Goal: Transaction & Acquisition: Purchase product/service

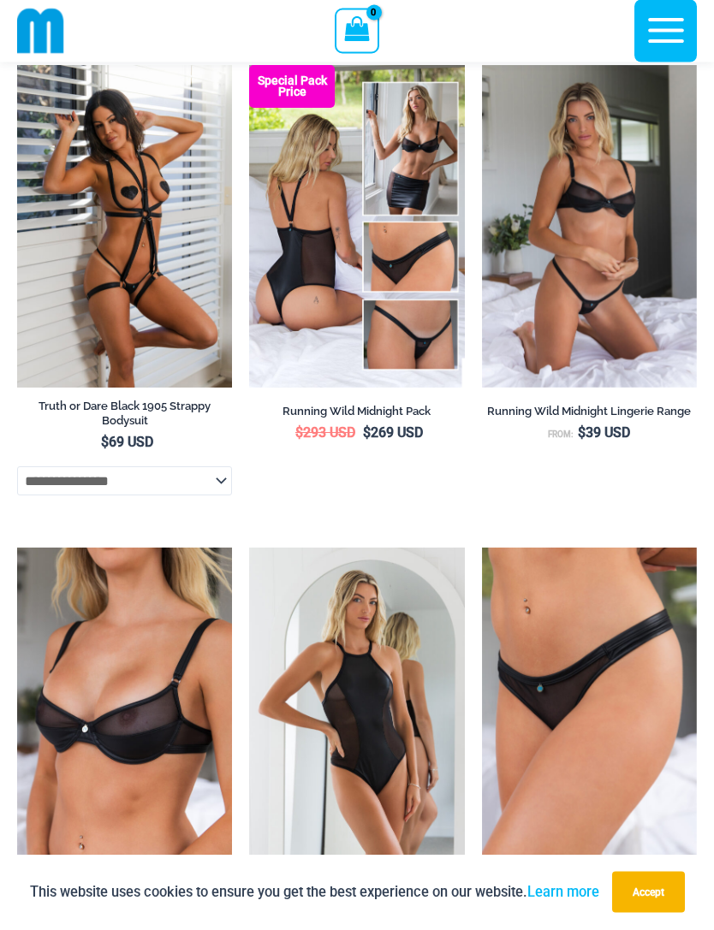
scroll to position [1625, 0]
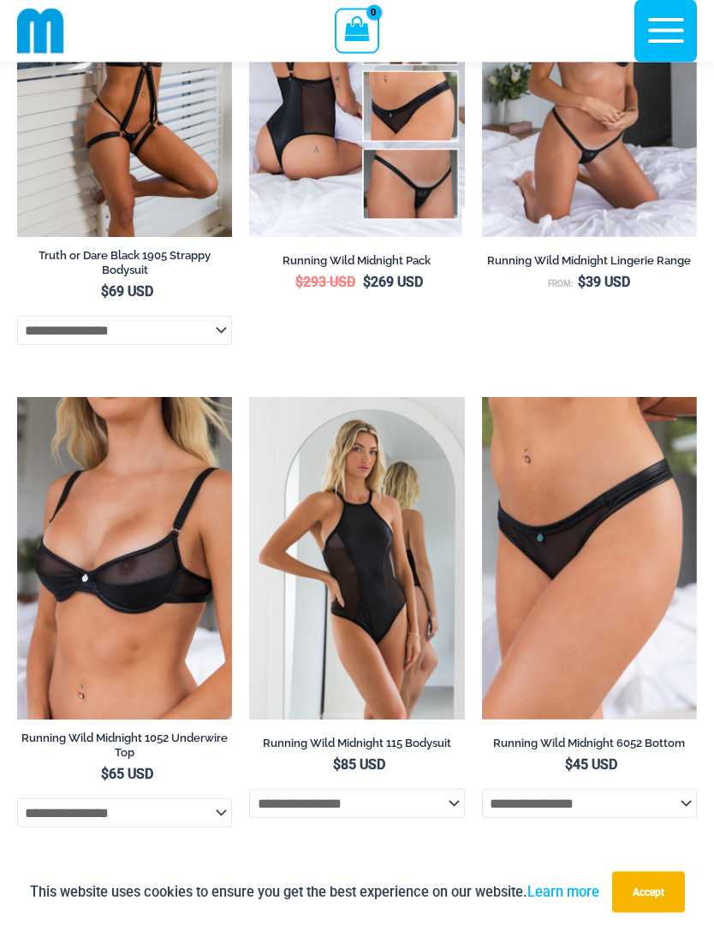
click at [667, 35] on icon "button" at bounding box center [666, 30] width 43 height 43
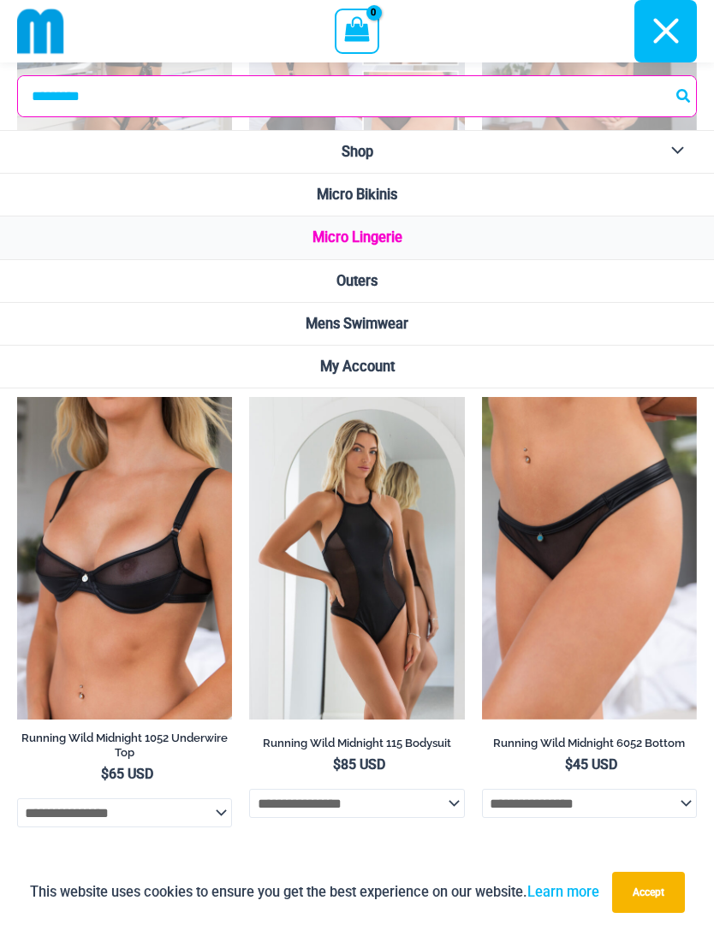
click at [380, 200] on span "Micro Bikinis" at bounding box center [357, 195] width 80 height 16
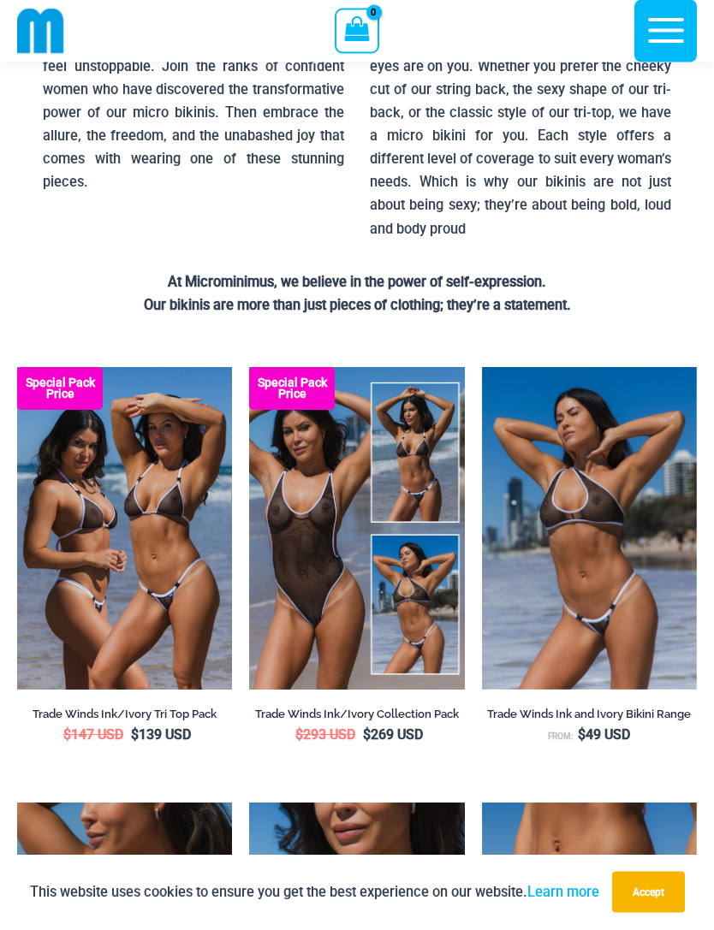
scroll to position [265, 0]
click at [249, 367] on img at bounding box center [249, 367] width 0 height 0
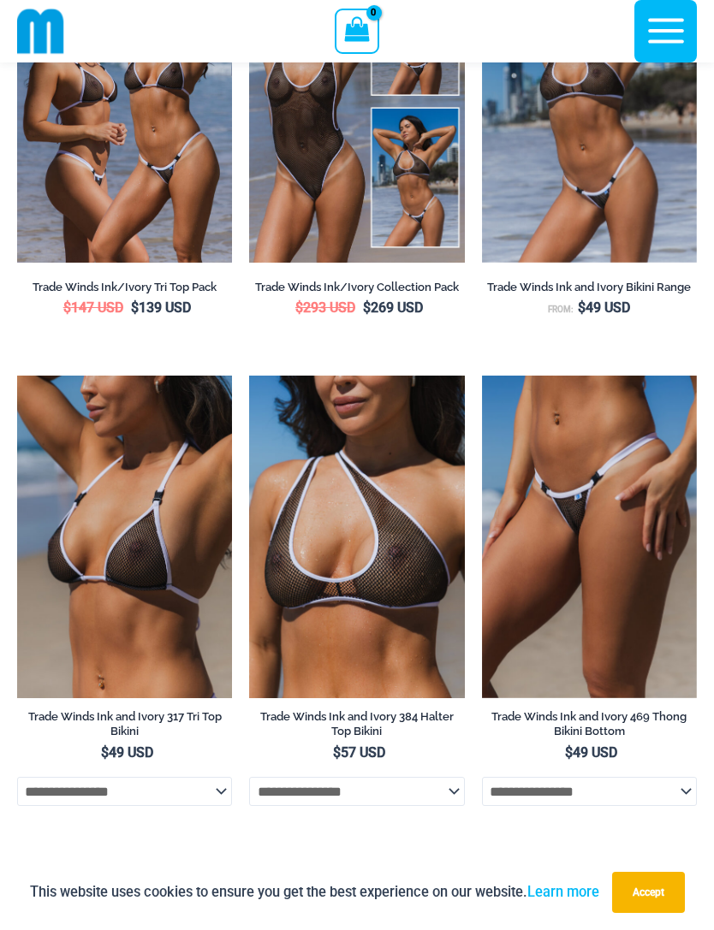
scroll to position [693, 0]
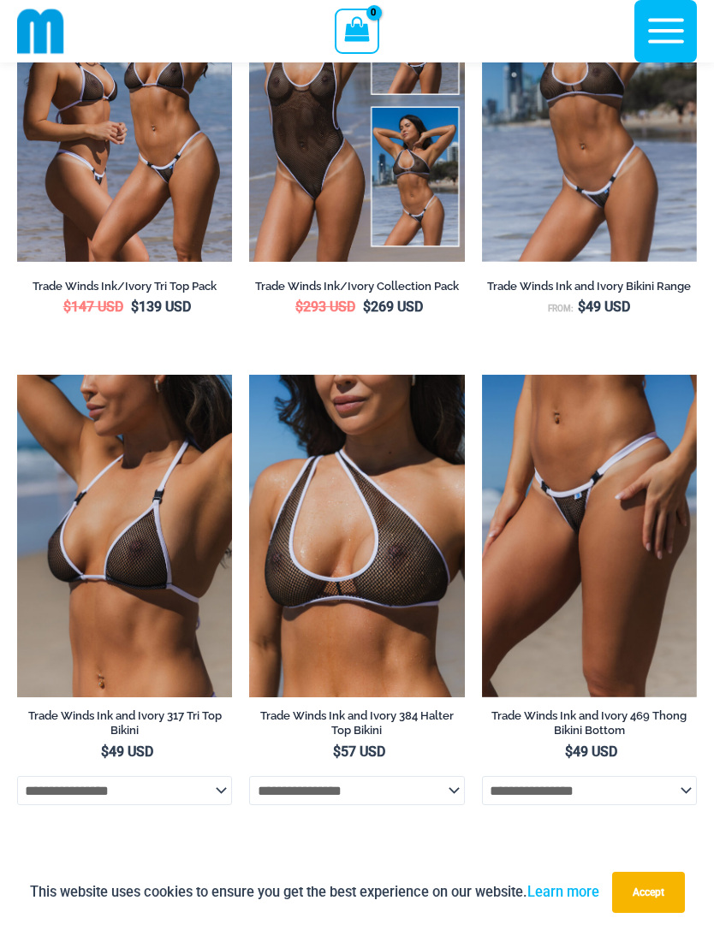
click at [482, 375] on img at bounding box center [482, 375] width 0 height 0
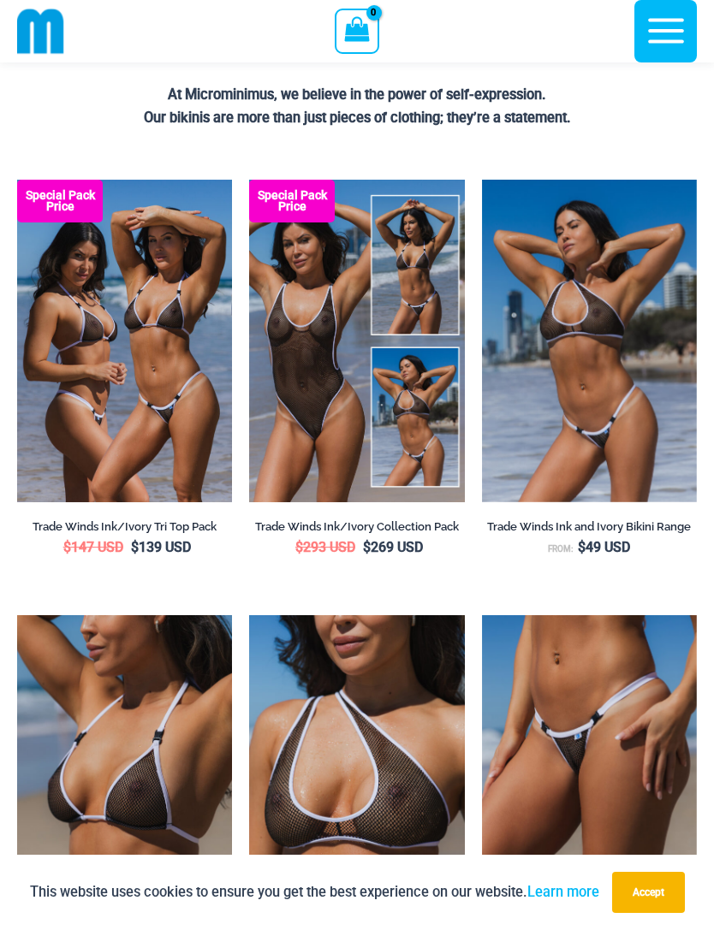
scroll to position [453, 0]
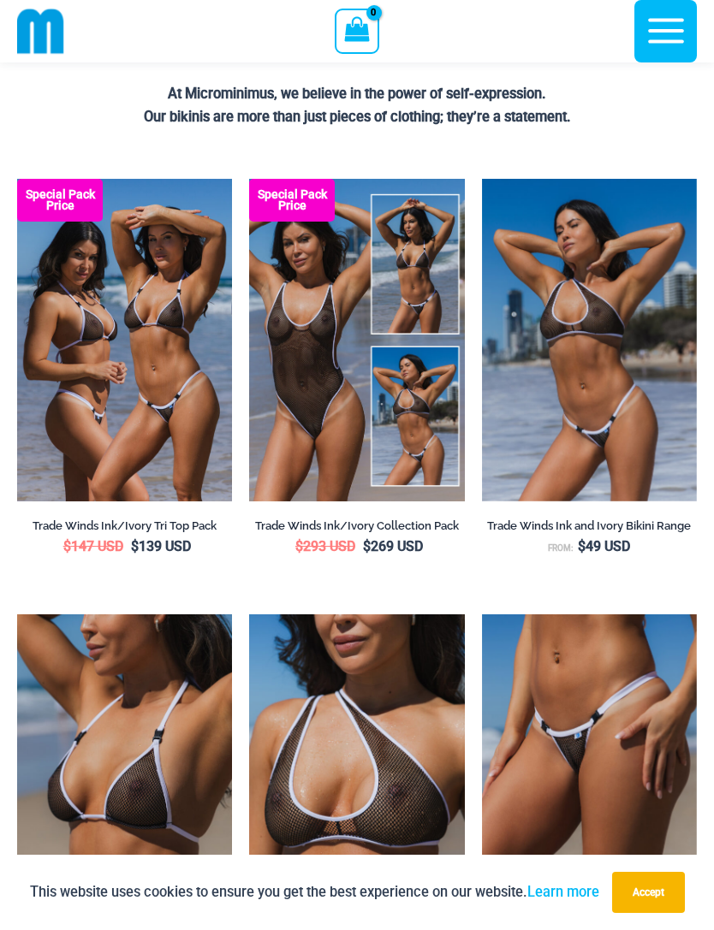
click at [482, 179] on img at bounding box center [482, 179] width 0 height 0
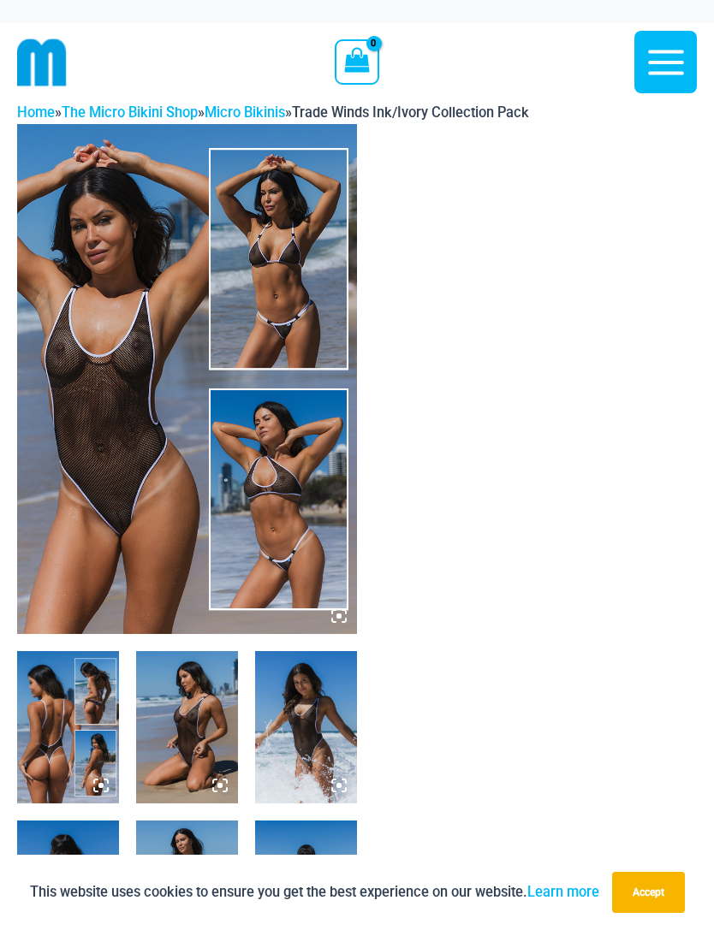
click at [344, 612] on icon at bounding box center [338, 616] width 15 height 15
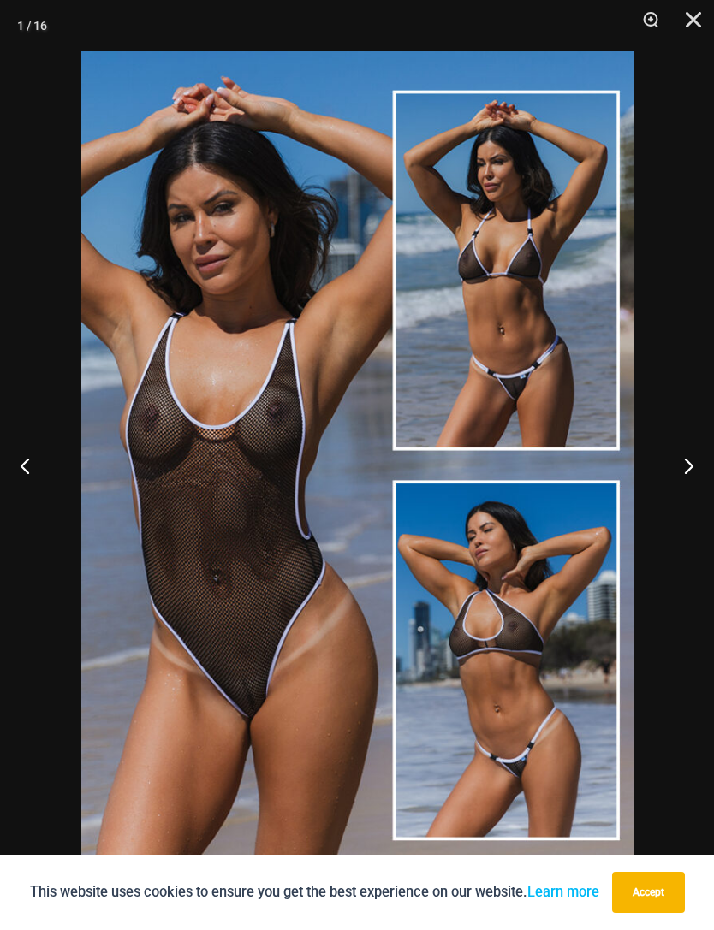
click at [687, 463] on button "Next" at bounding box center [682, 466] width 64 height 86
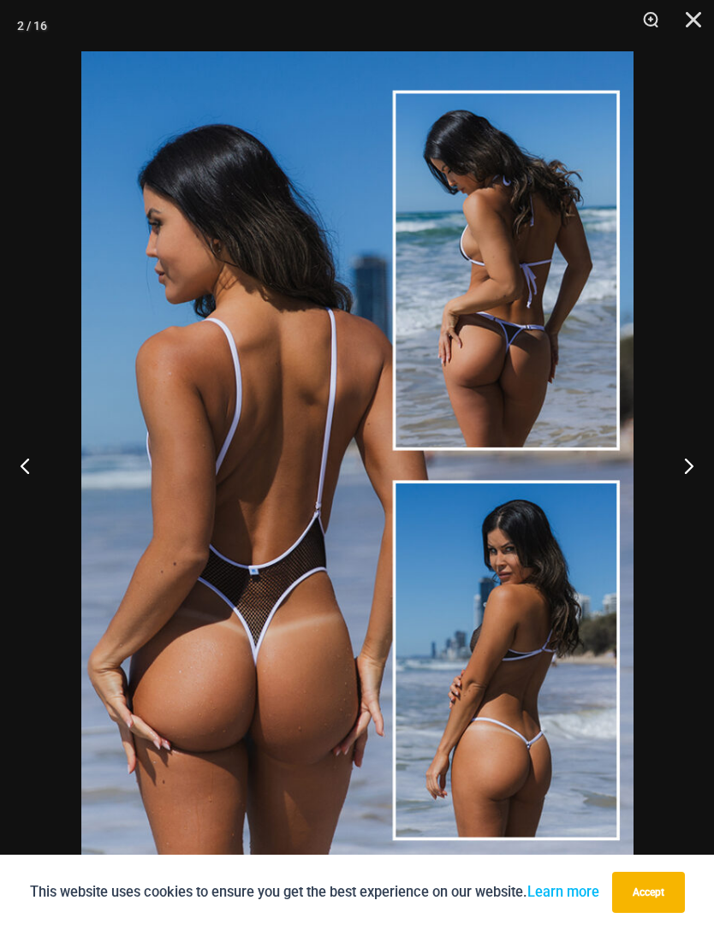
click at [672, 477] on button "Next" at bounding box center [682, 466] width 64 height 86
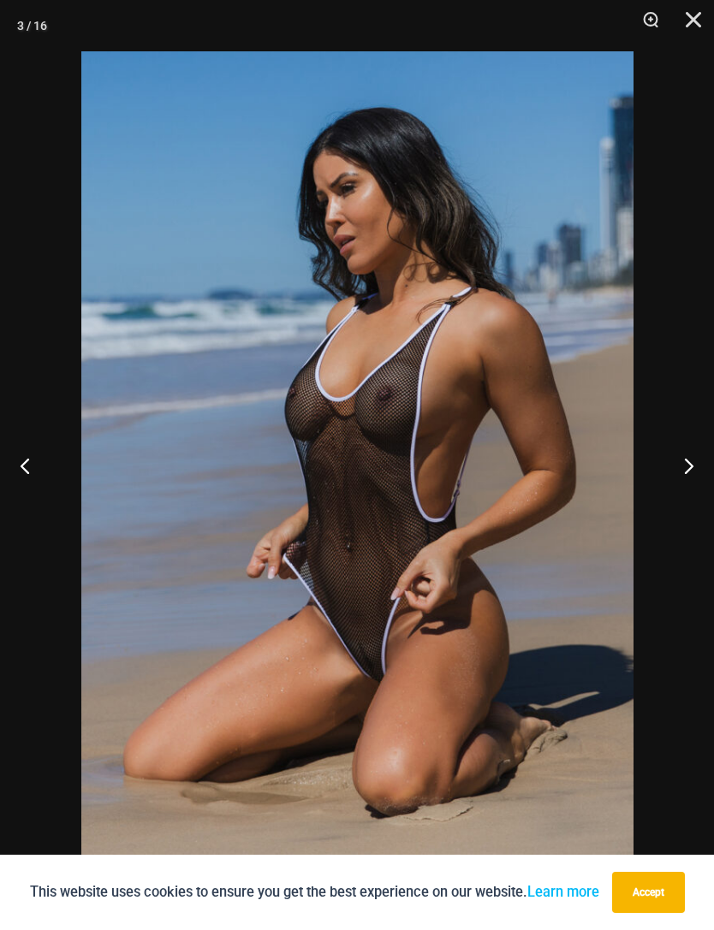
click at [681, 474] on button "Next" at bounding box center [682, 466] width 64 height 86
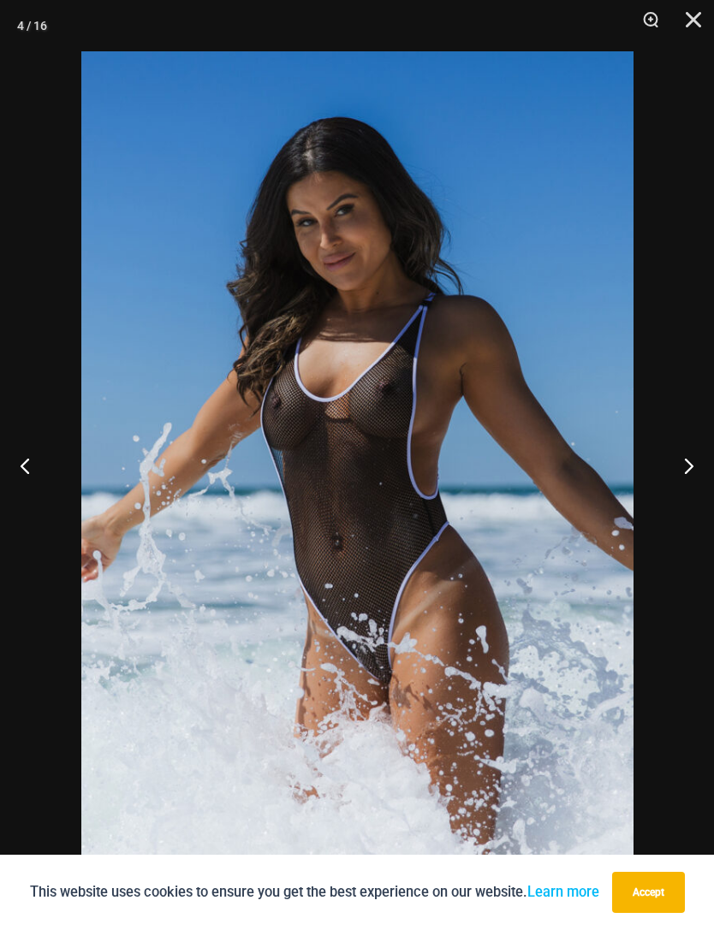
click at [682, 474] on button "Next" at bounding box center [682, 466] width 64 height 86
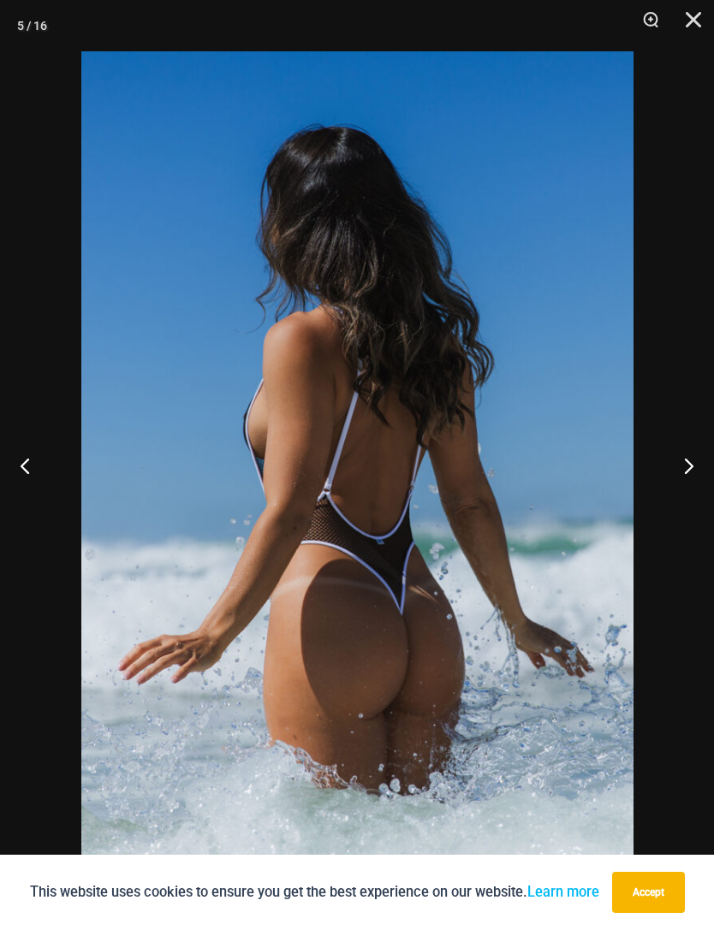
click at [676, 475] on button "Next" at bounding box center [682, 466] width 64 height 86
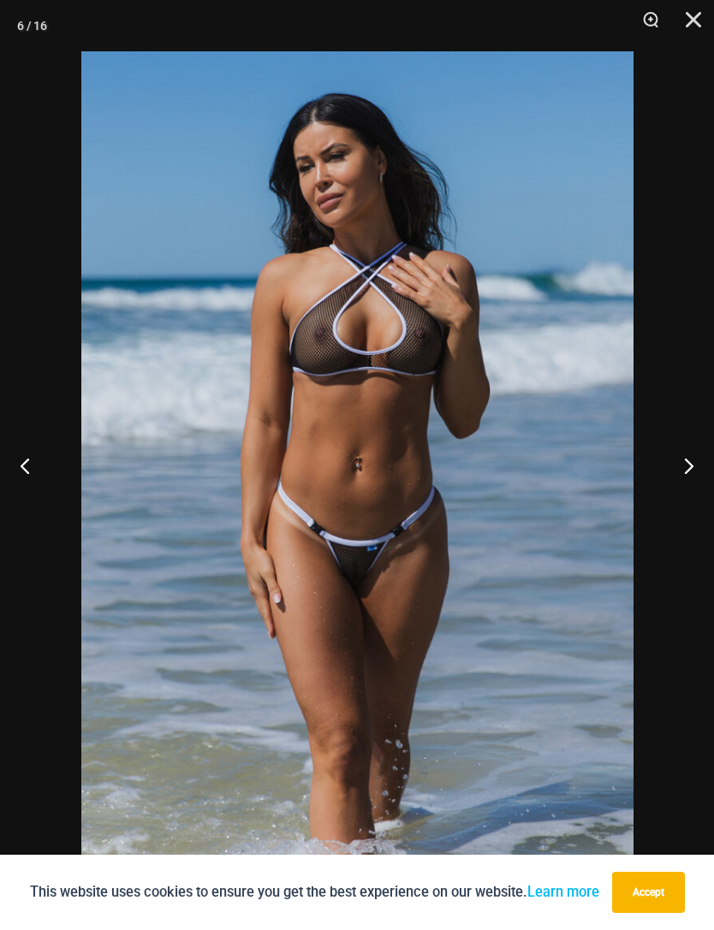
click at [684, 470] on button "Next" at bounding box center [682, 466] width 64 height 86
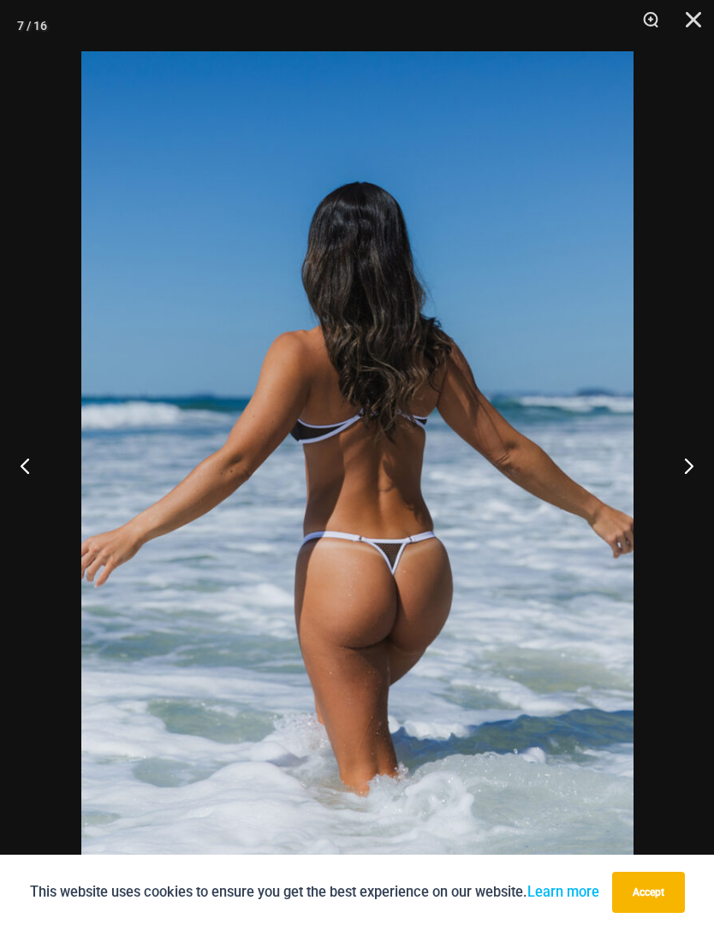
click at [686, 469] on button "Next" at bounding box center [682, 466] width 64 height 86
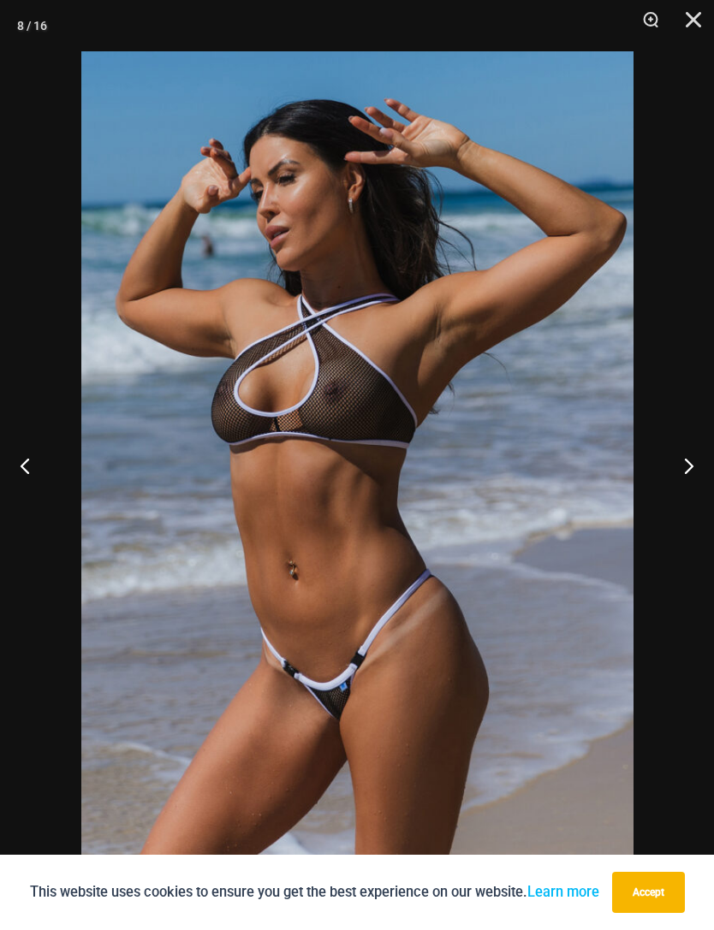
click at [690, 469] on button "Next" at bounding box center [682, 466] width 64 height 86
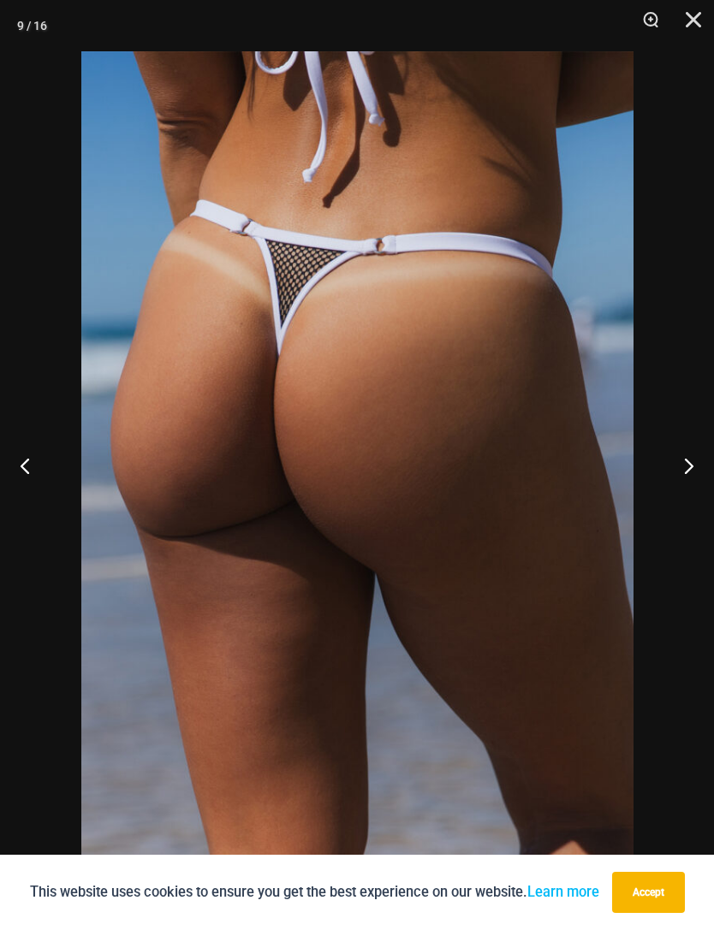
click at [691, 463] on button "Next" at bounding box center [682, 466] width 64 height 86
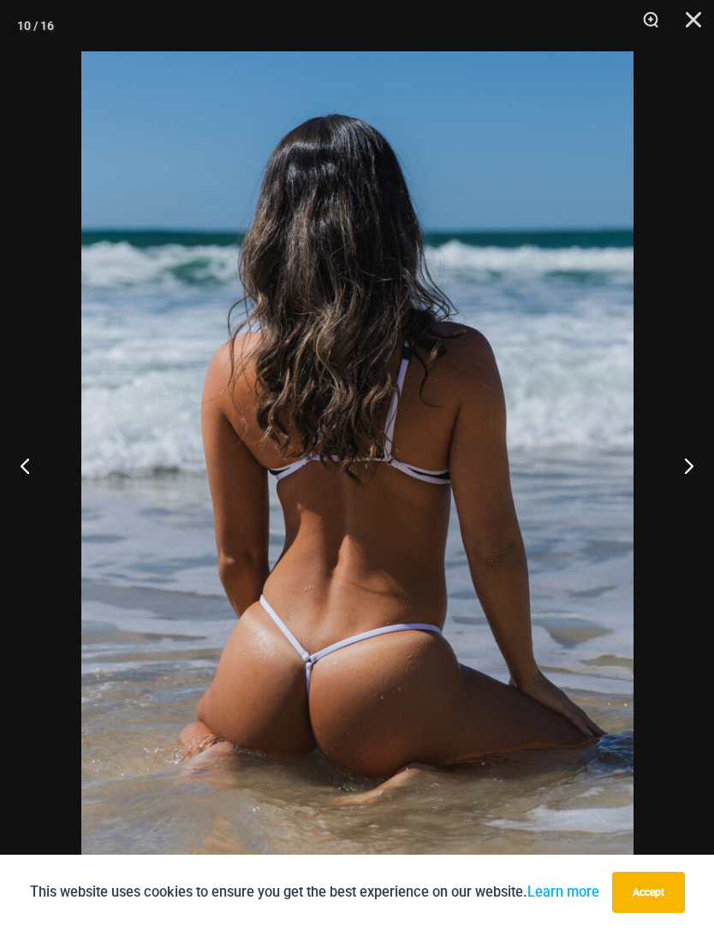
click at [687, 461] on button "Next" at bounding box center [682, 466] width 64 height 86
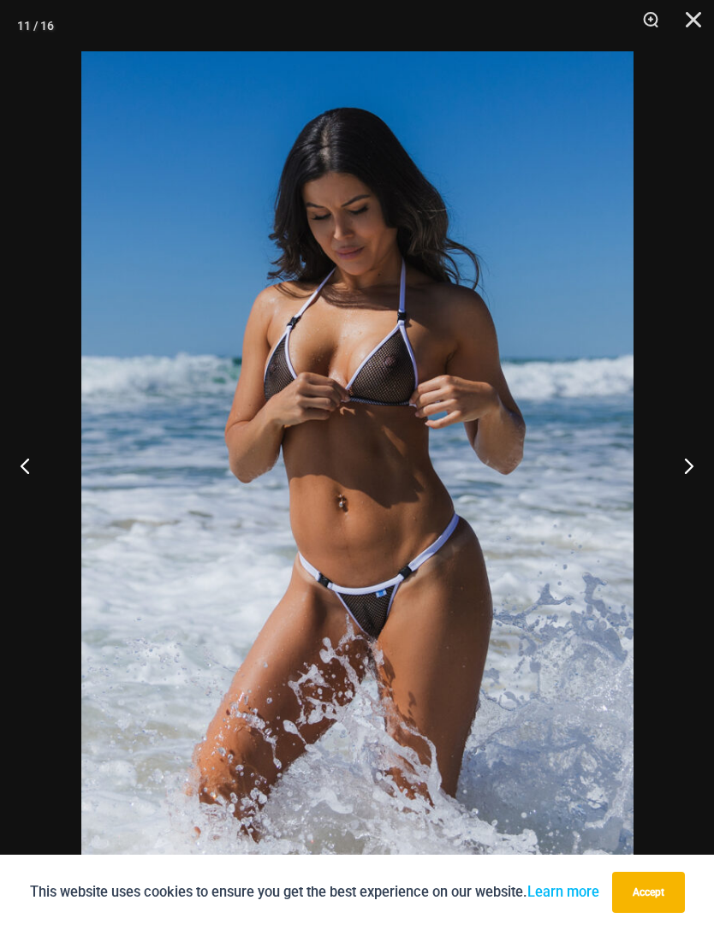
click at [681, 456] on button "Next" at bounding box center [682, 466] width 64 height 86
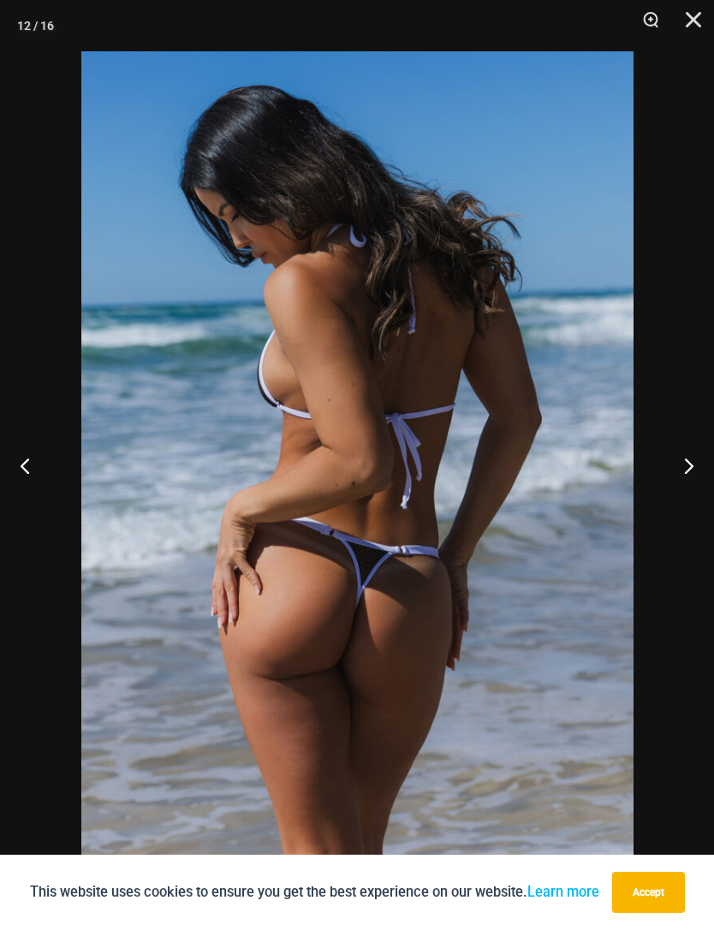
click at [673, 461] on button "Next" at bounding box center [682, 466] width 64 height 86
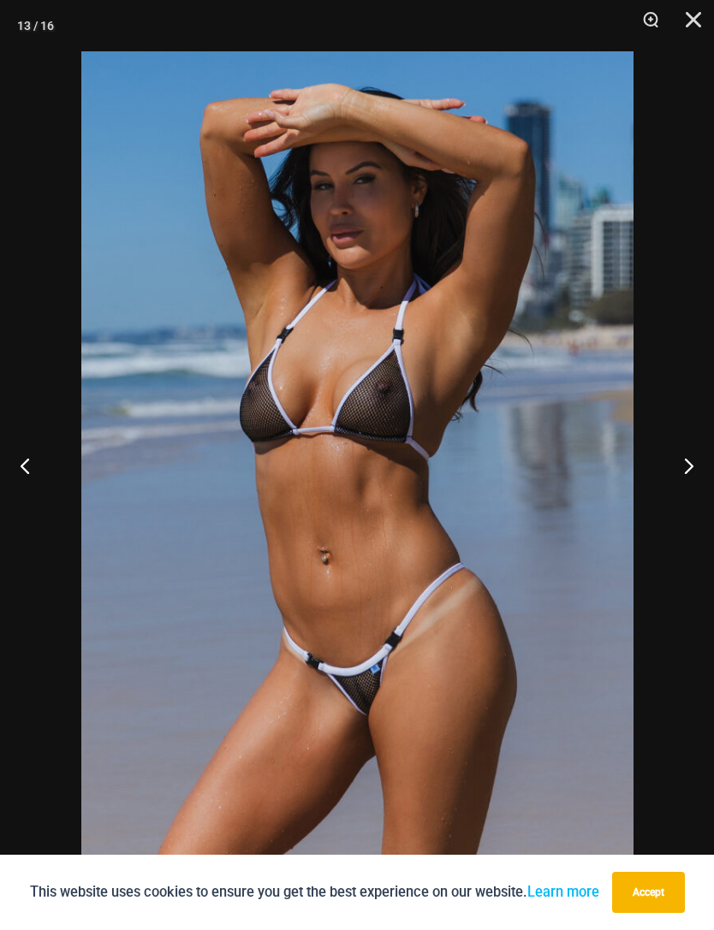
click at [670, 464] on button "Next" at bounding box center [682, 466] width 64 height 86
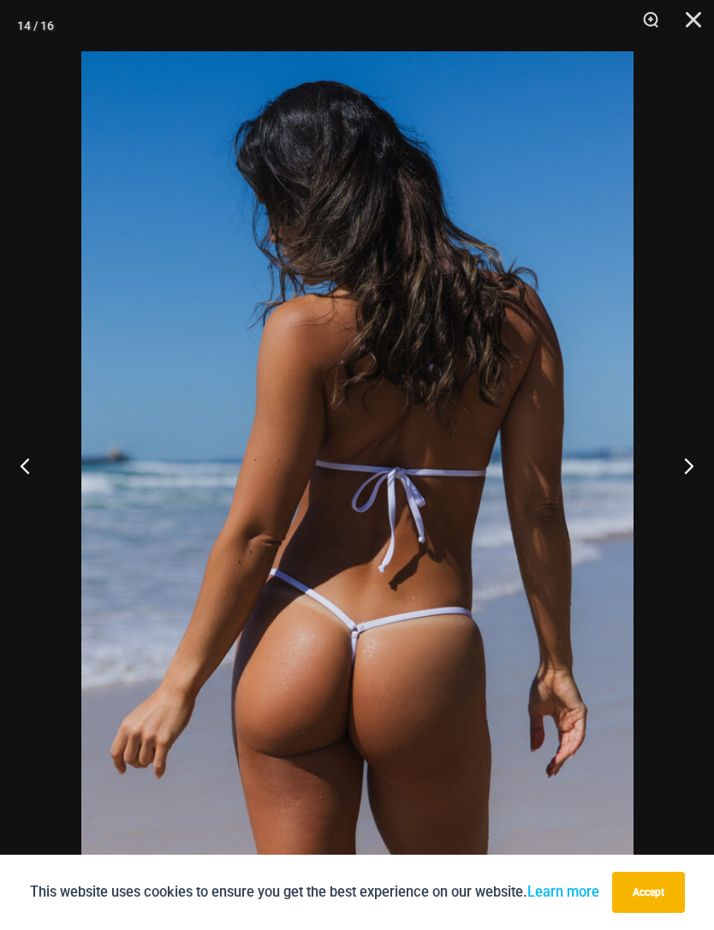
click at [675, 467] on button "Next" at bounding box center [682, 466] width 64 height 86
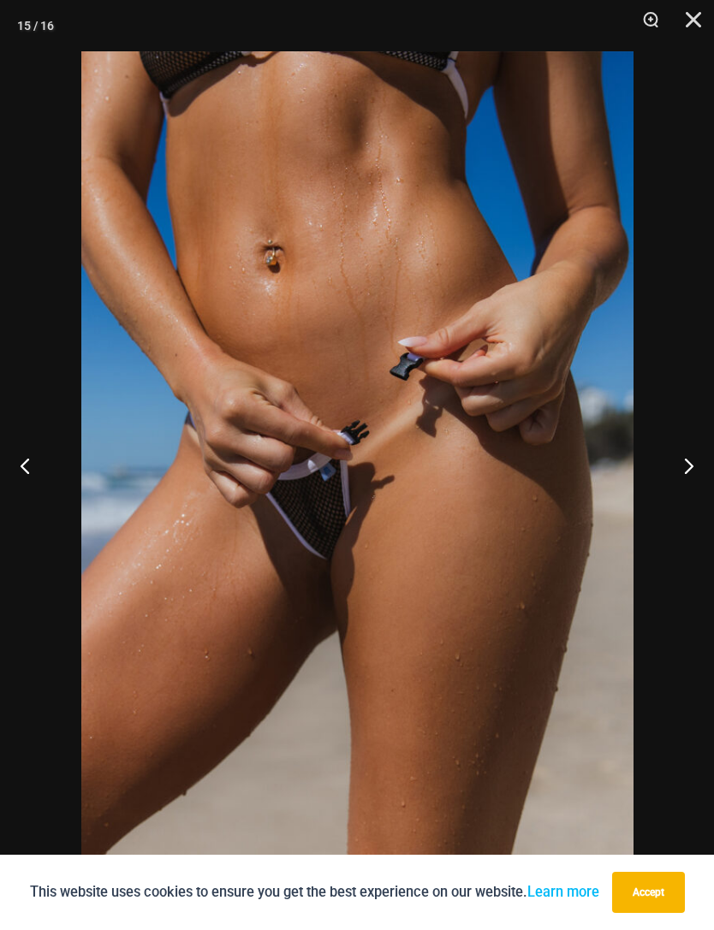
click at [683, 462] on button "Next" at bounding box center [682, 466] width 64 height 86
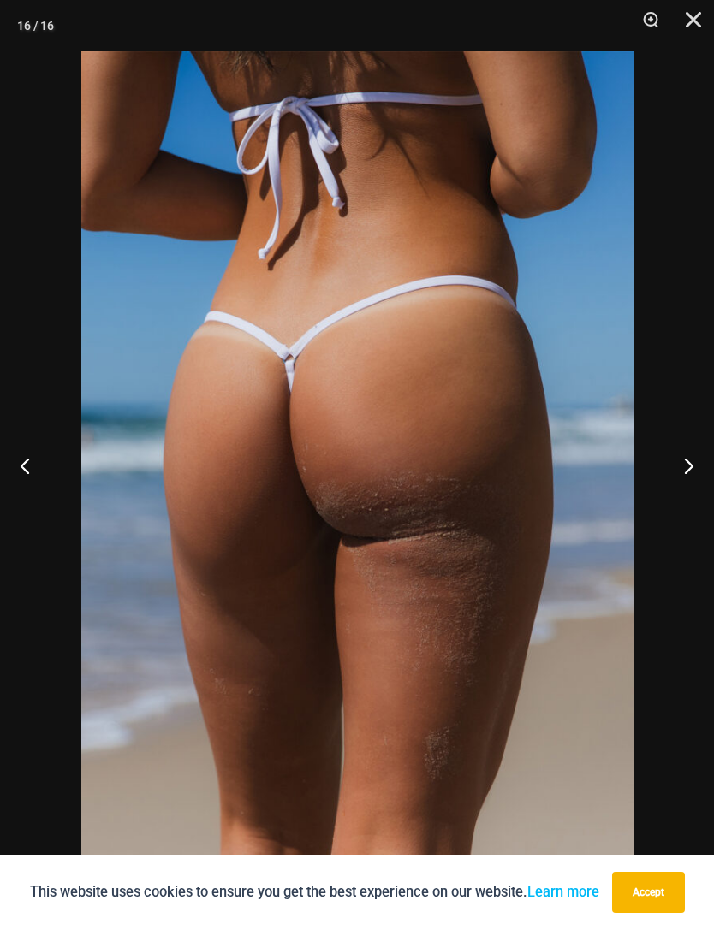
click at [694, 23] on button "Close" at bounding box center [687, 25] width 43 height 51
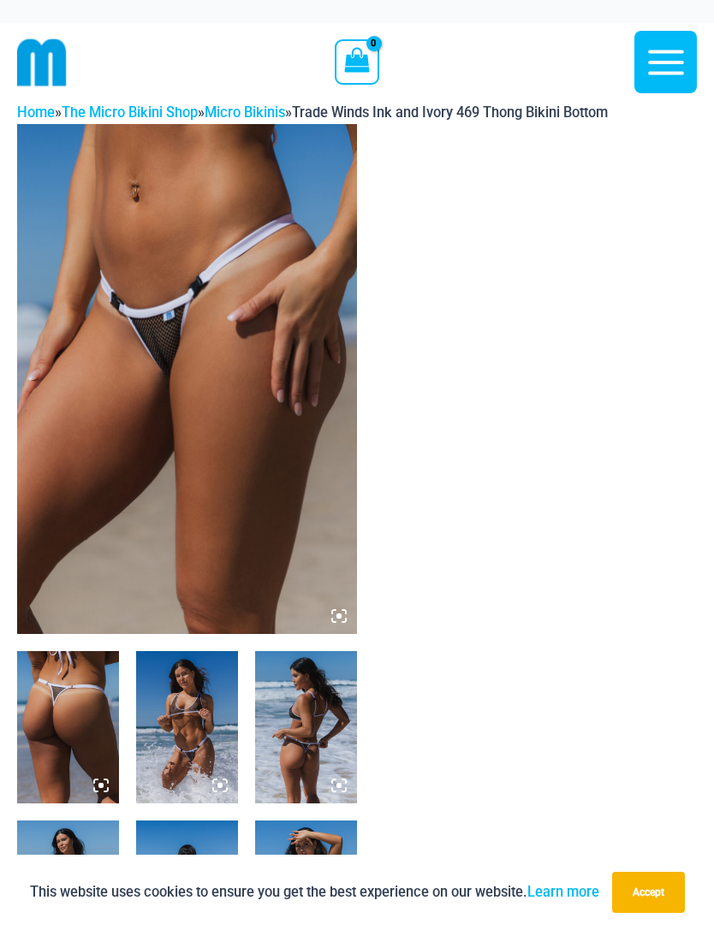
click at [352, 630] on img at bounding box center [187, 379] width 340 height 510
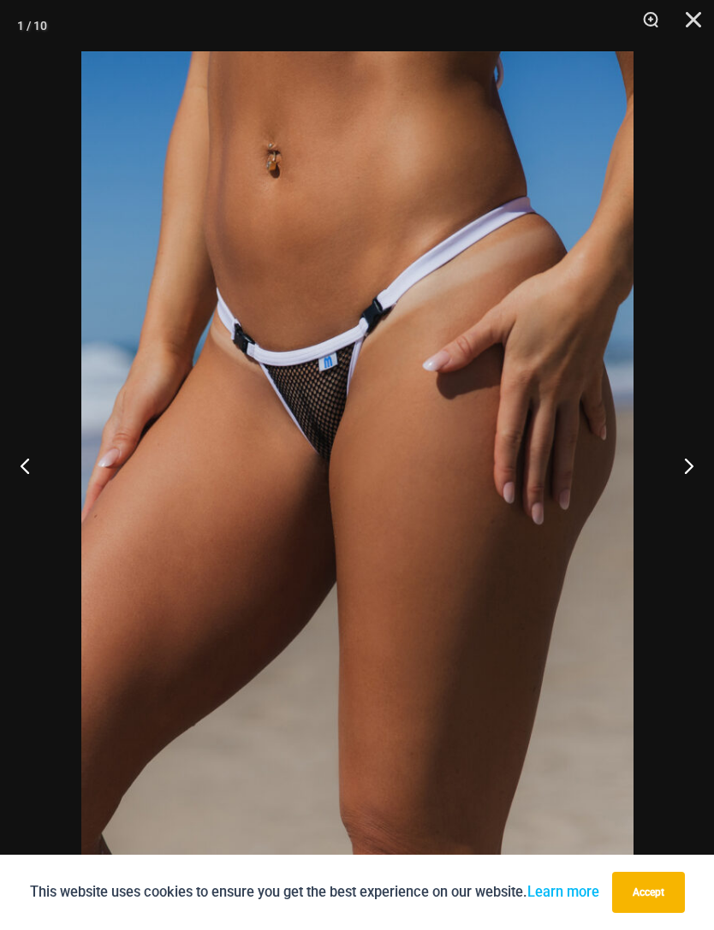
click at [679, 478] on button "Next" at bounding box center [682, 466] width 64 height 86
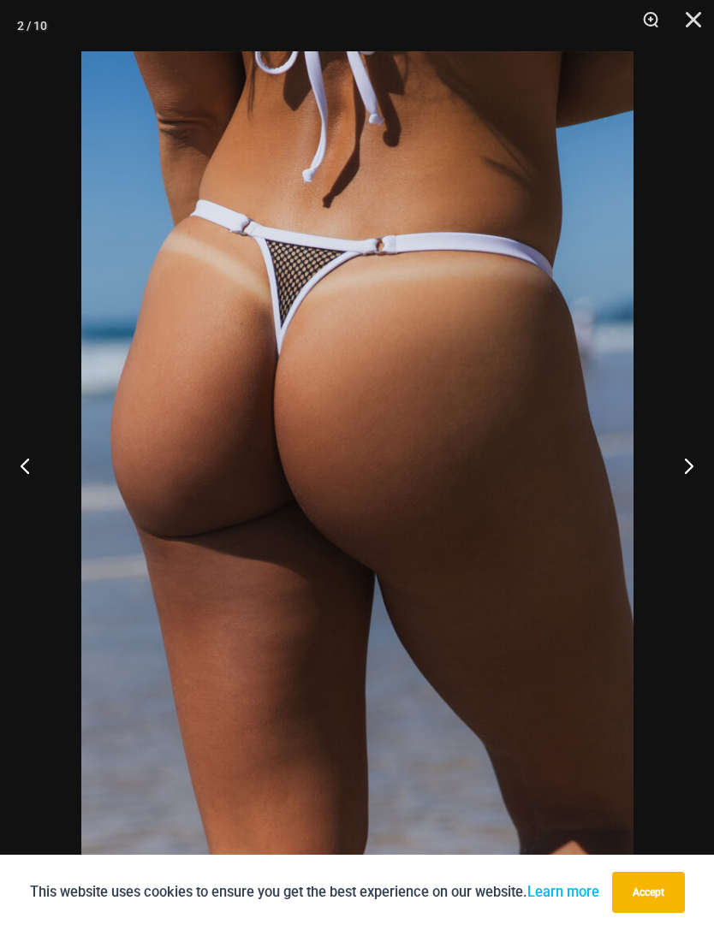
click at [675, 485] on button "Next" at bounding box center [682, 466] width 64 height 86
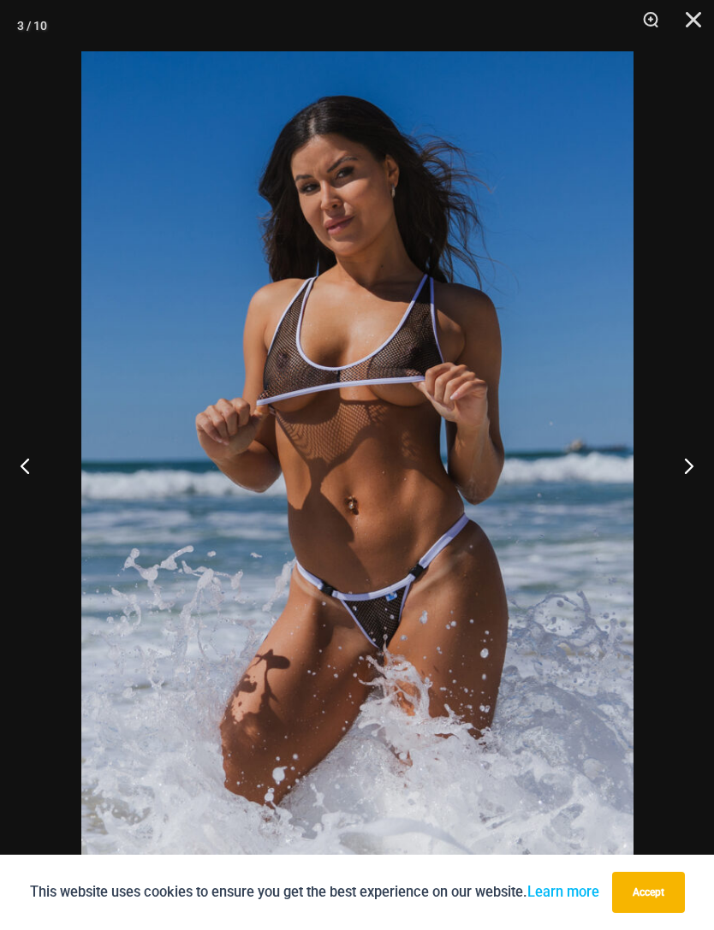
click at [681, 478] on button "Next" at bounding box center [682, 466] width 64 height 86
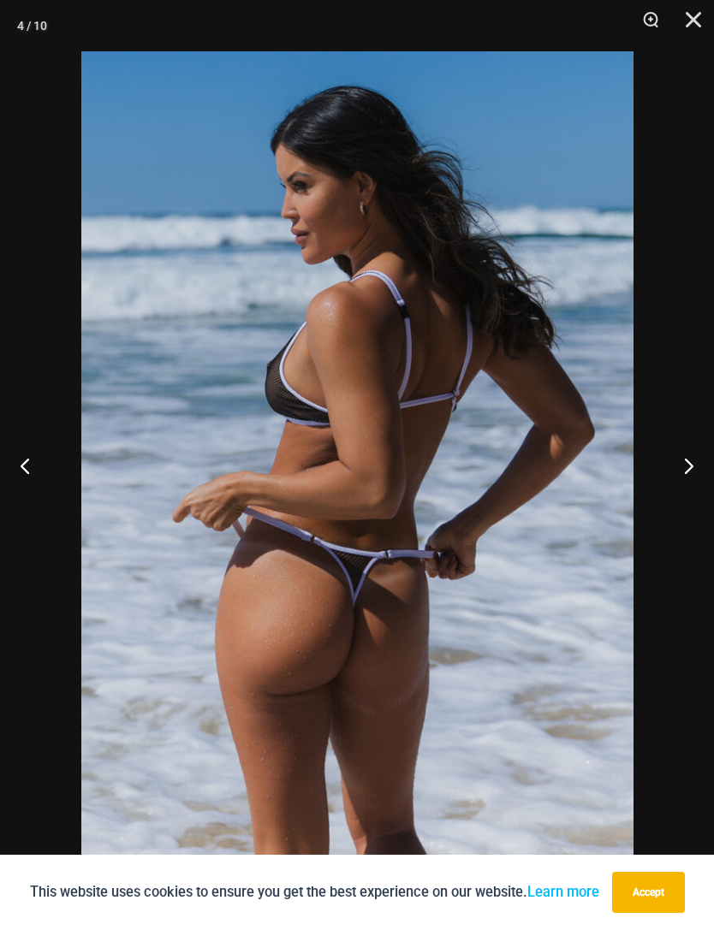
click at [683, 475] on button "Next" at bounding box center [682, 466] width 64 height 86
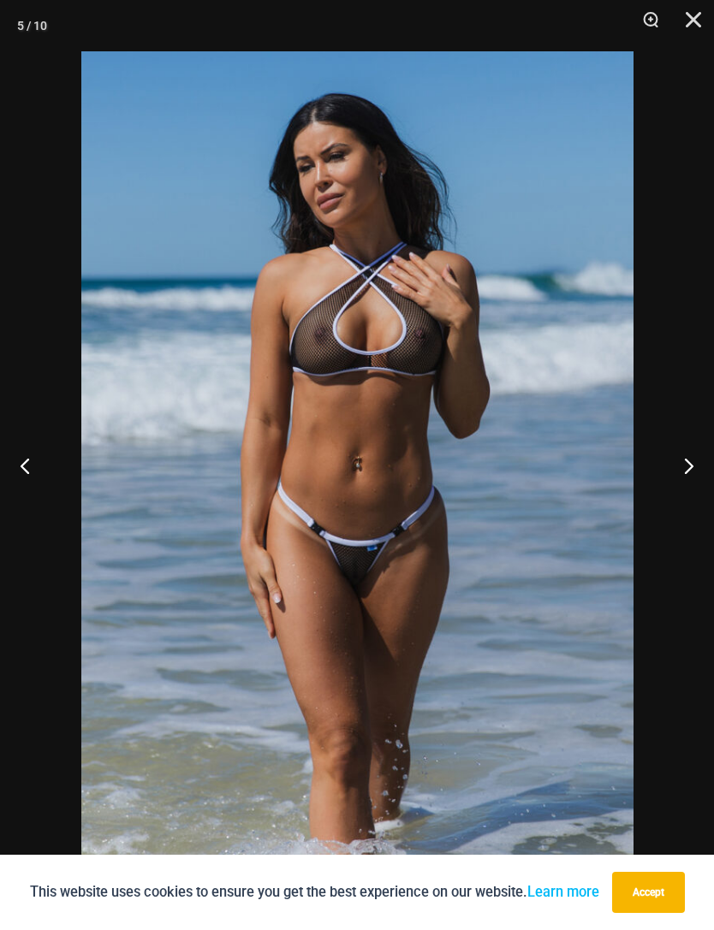
click at [681, 482] on button "Next" at bounding box center [682, 466] width 64 height 86
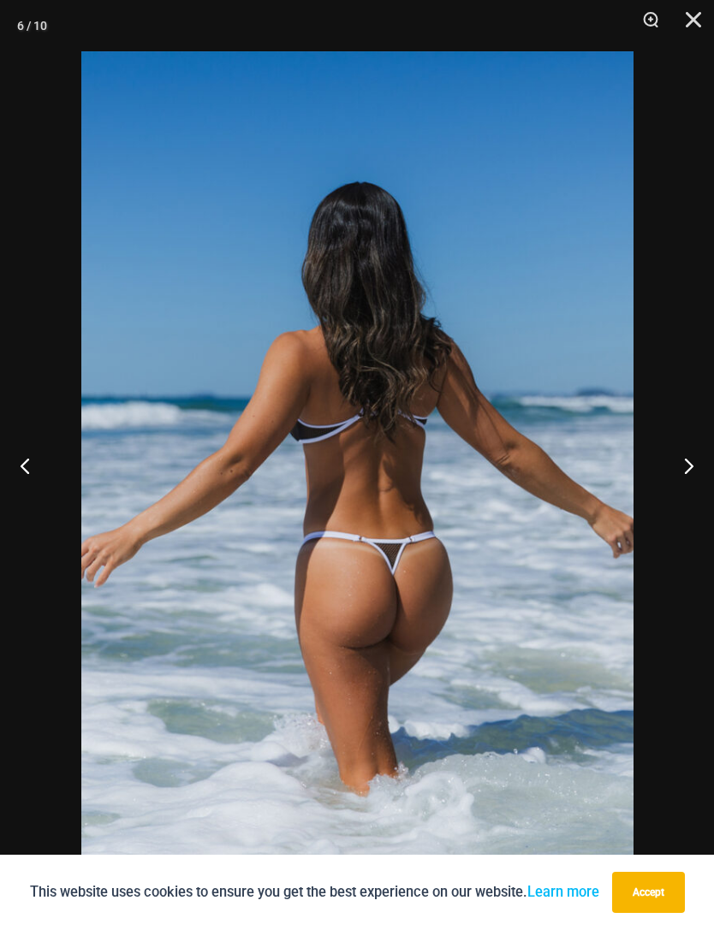
click at [671, 490] on button "Next" at bounding box center [682, 466] width 64 height 86
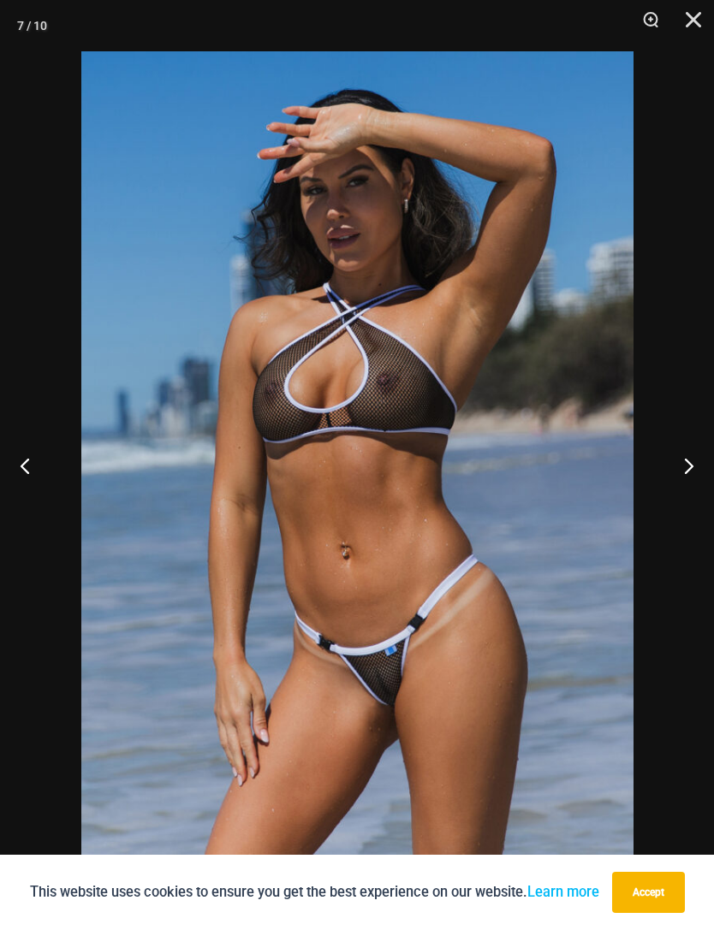
click at [684, 473] on button "Next" at bounding box center [682, 466] width 64 height 86
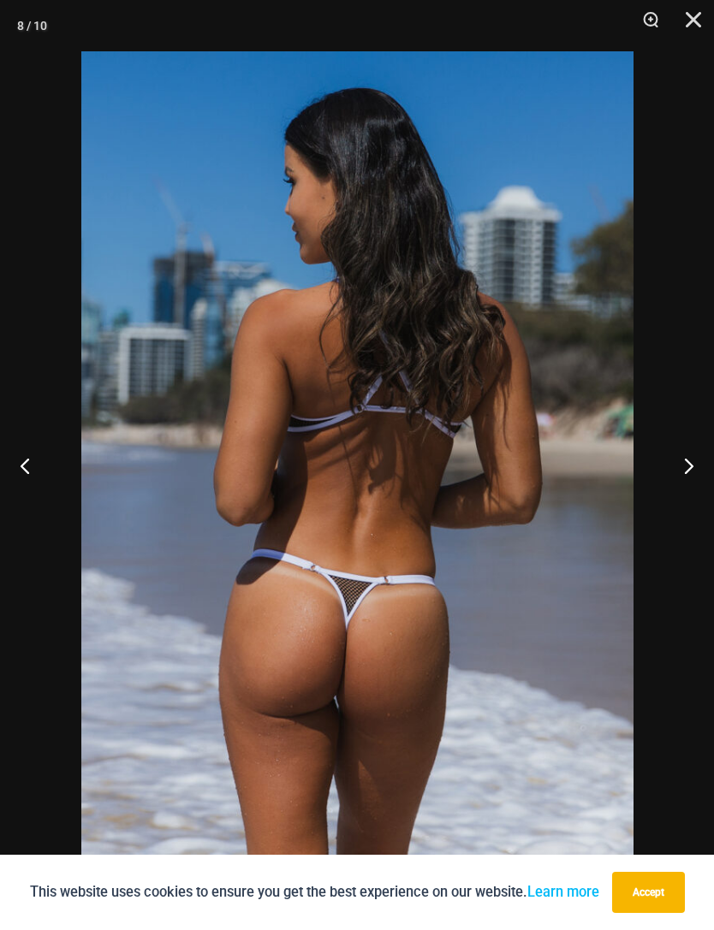
click at [681, 472] on button "Next" at bounding box center [682, 466] width 64 height 86
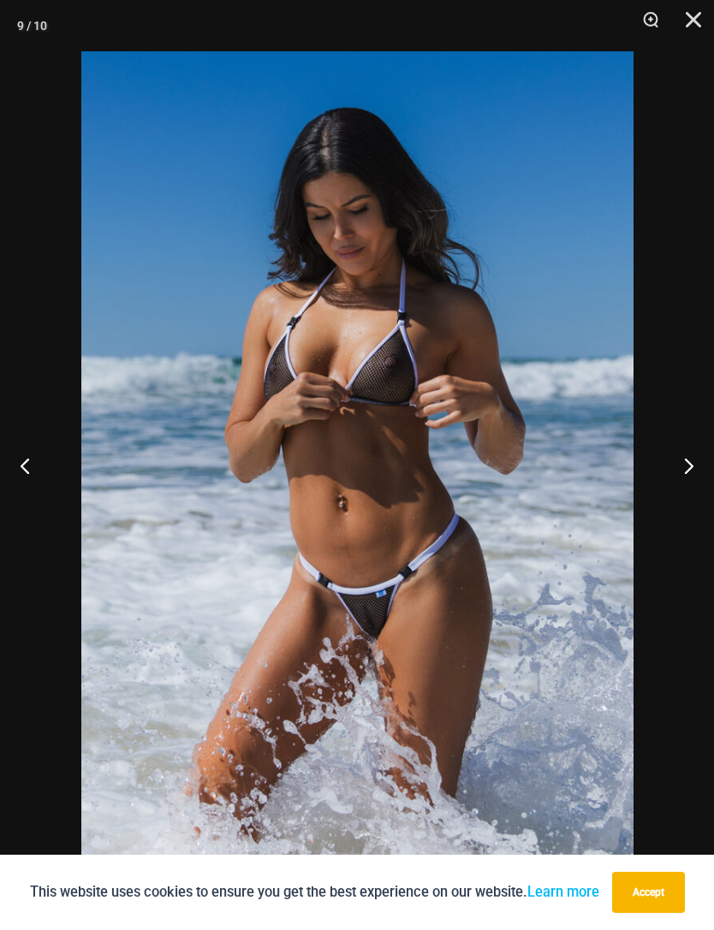
click at [677, 479] on button "Next" at bounding box center [682, 466] width 64 height 86
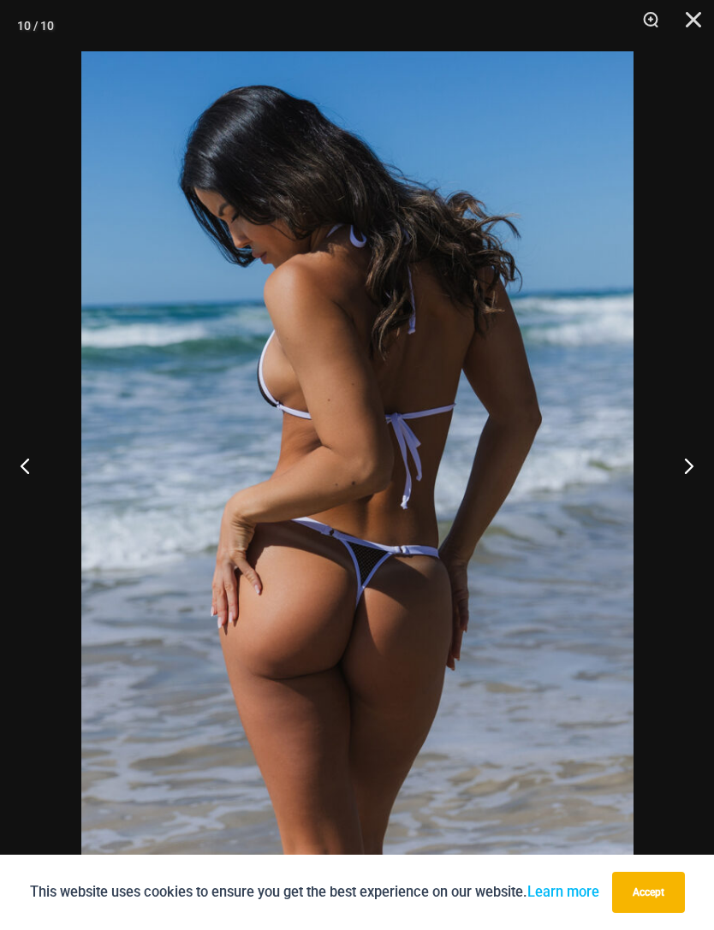
click at [675, 481] on button "Next" at bounding box center [682, 466] width 64 height 86
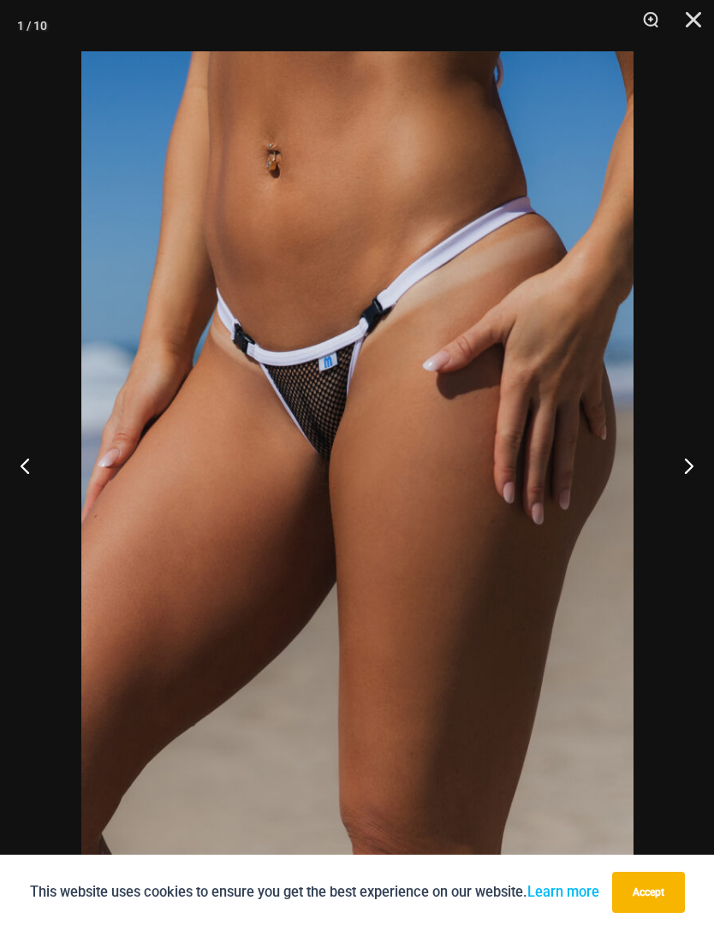
click at [680, 20] on button "Close" at bounding box center [687, 25] width 43 height 51
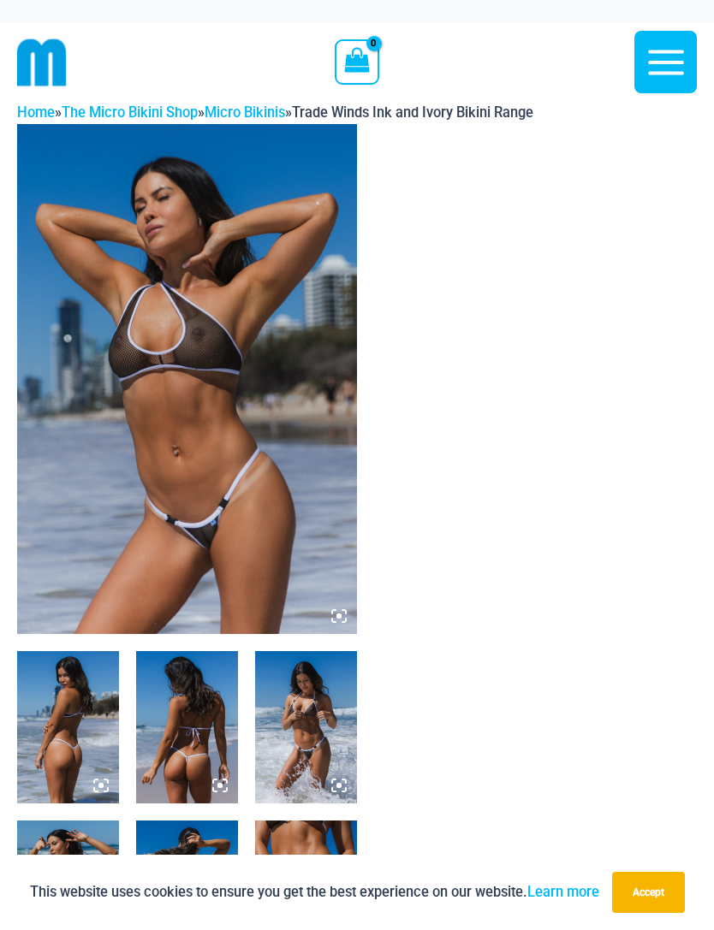
click at [348, 619] on img at bounding box center [187, 379] width 340 height 510
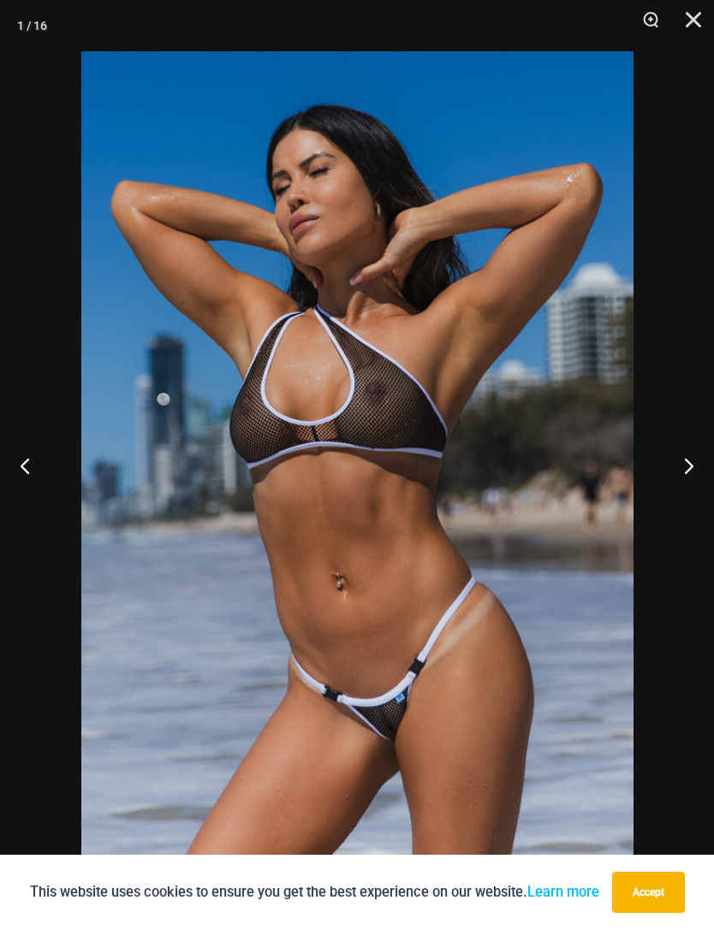
click at [684, 476] on button "Next" at bounding box center [682, 466] width 64 height 86
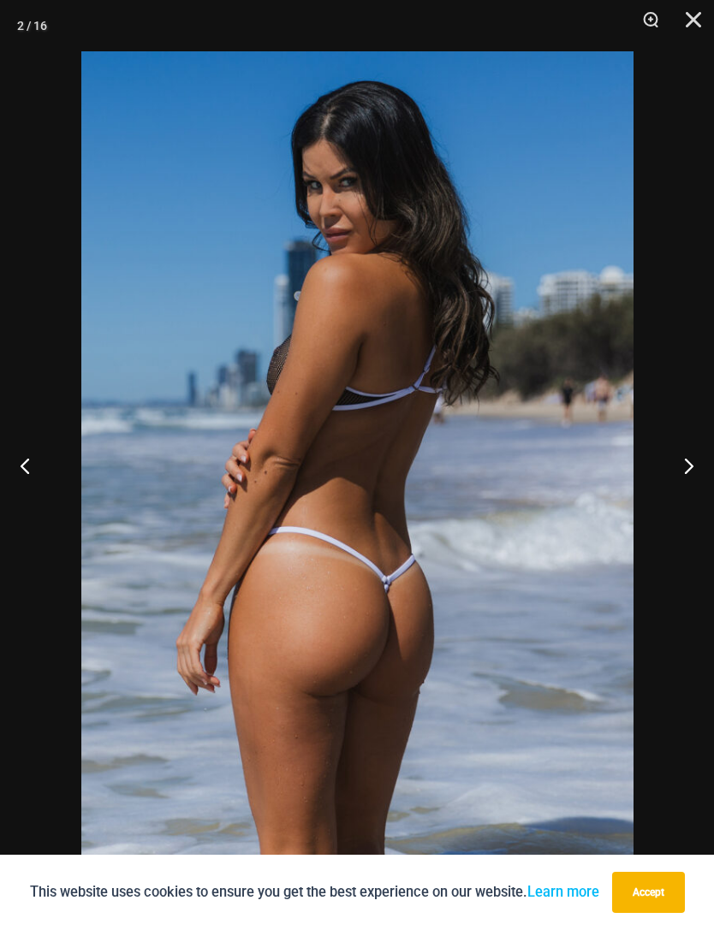
click at [674, 478] on button "Next" at bounding box center [682, 466] width 64 height 86
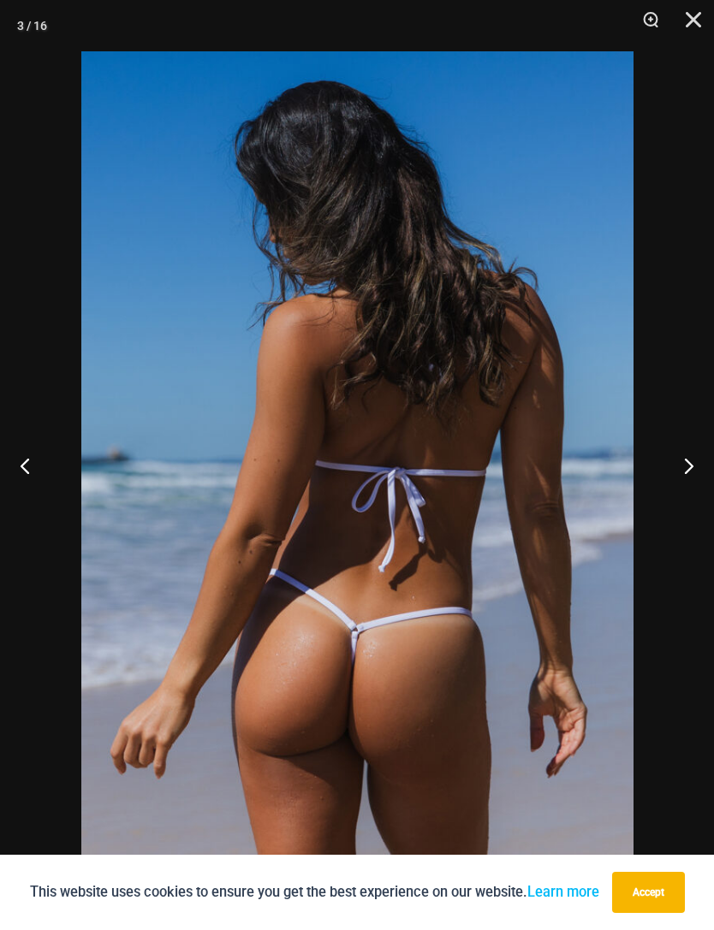
click at [669, 485] on button "Next" at bounding box center [682, 466] width 64 height 86
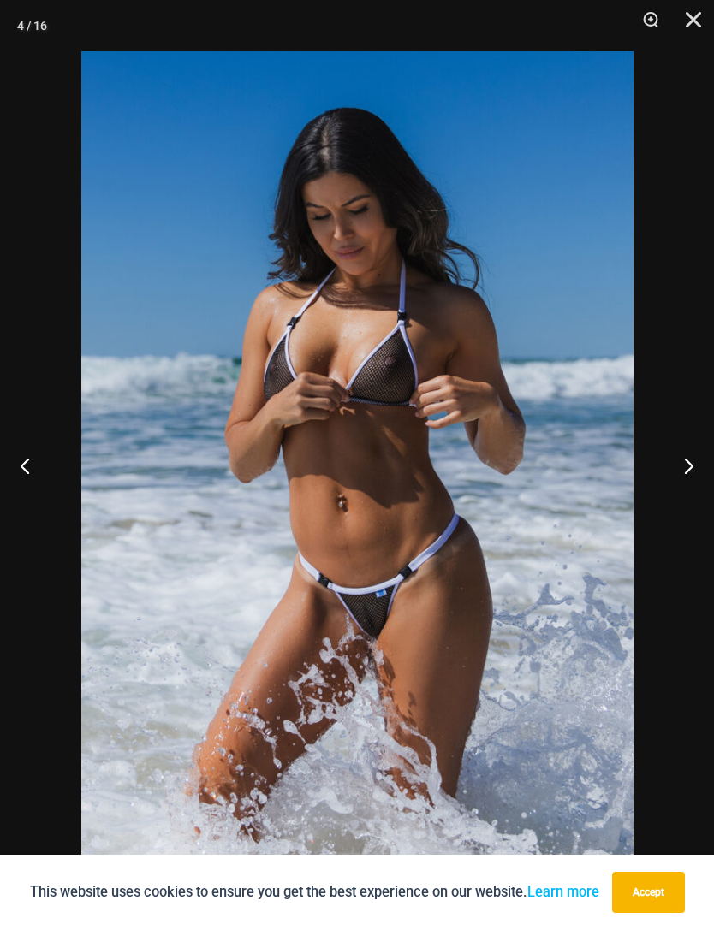
click at [671, 473] on button "Next" at bounding box center [682, 466] width 64 height 86
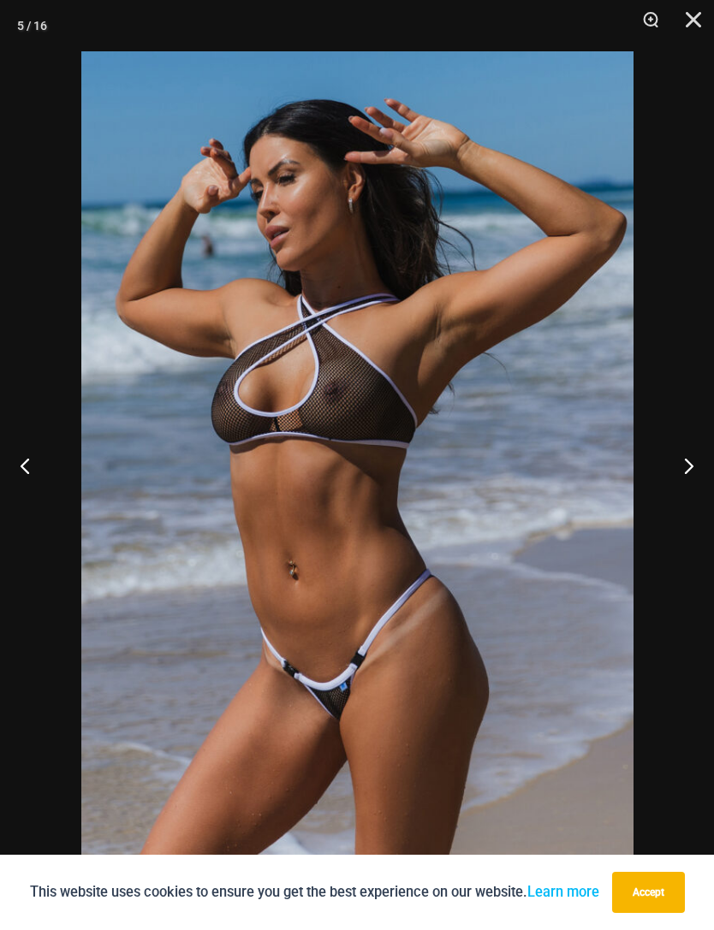
click at [672, 485] on button "Next" at bounding box center [682, 466] width 64 height 86
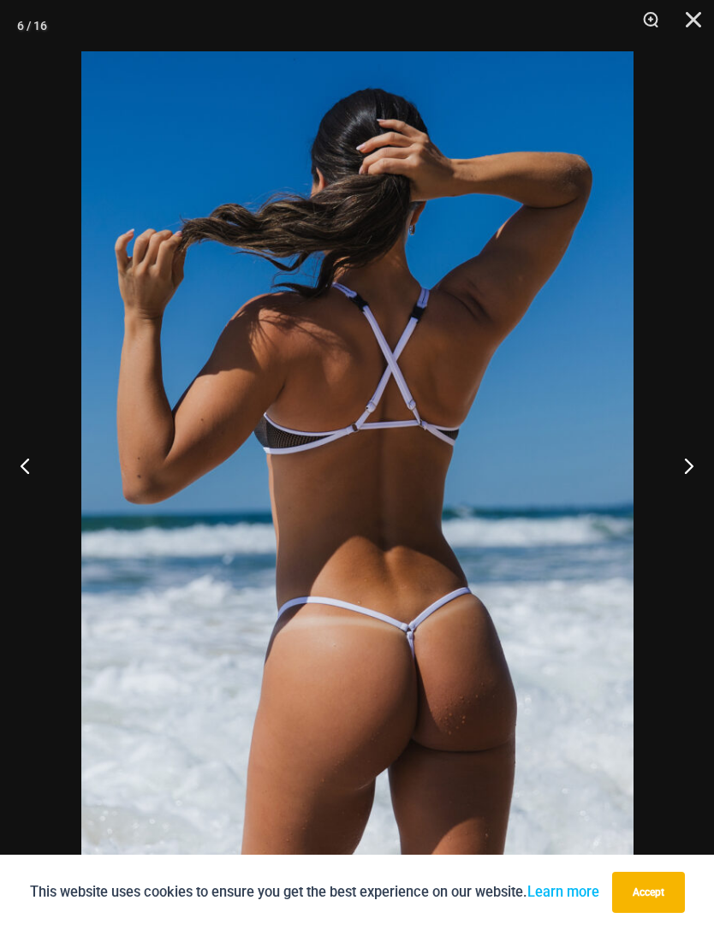
click at [672, 487] on button "Next" at bounding box center [682, 466] width 64 height 86
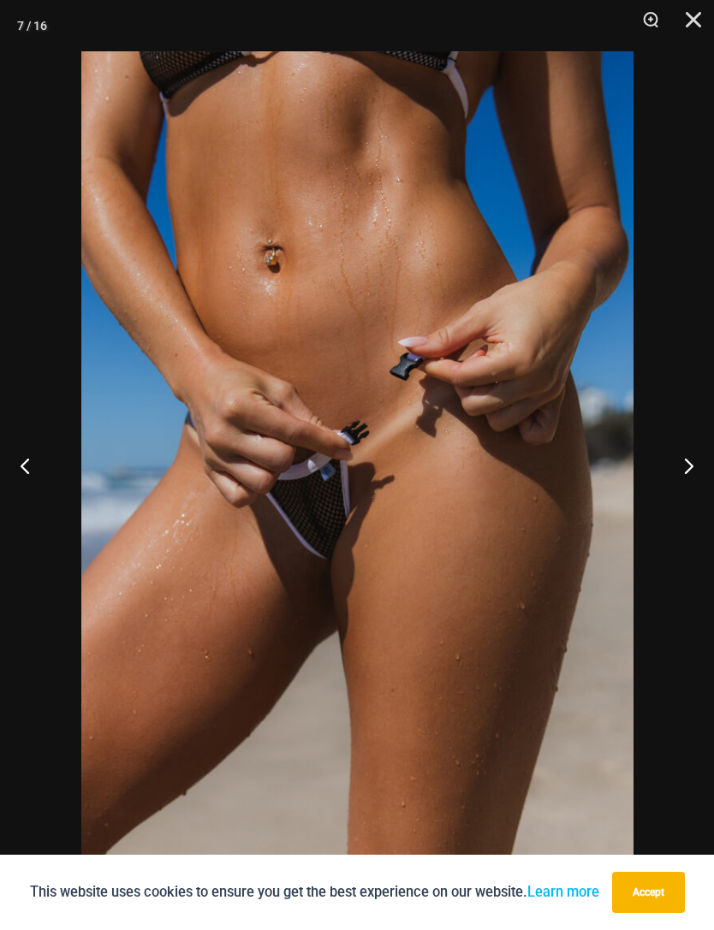
click at [679, 482] on button "Next" at bounding box center [682, 466] width 64 height 86
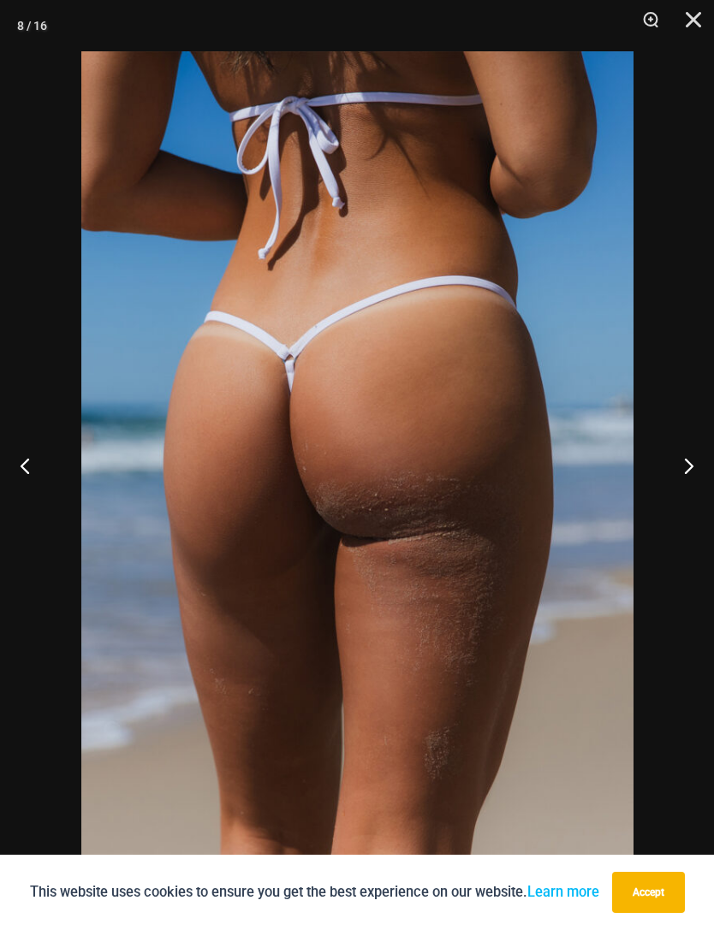
click at [679, 456] on button "Next" at bounding box center [682, 466] width 64 height 86
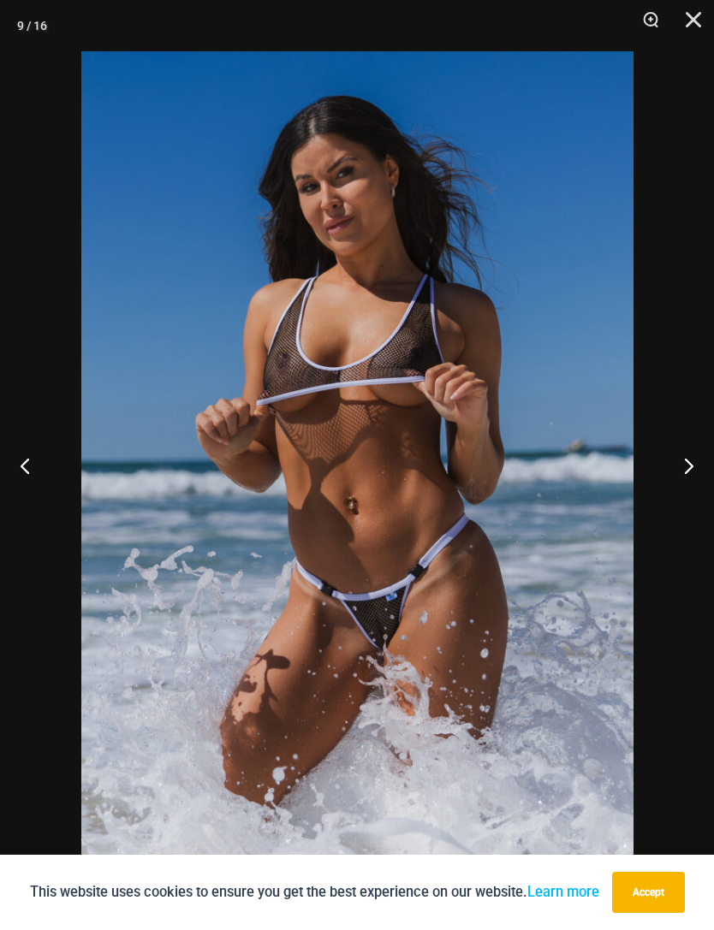
click at [675, 489] on button "Next" at bounding box center [682, 466] width 64 height 86
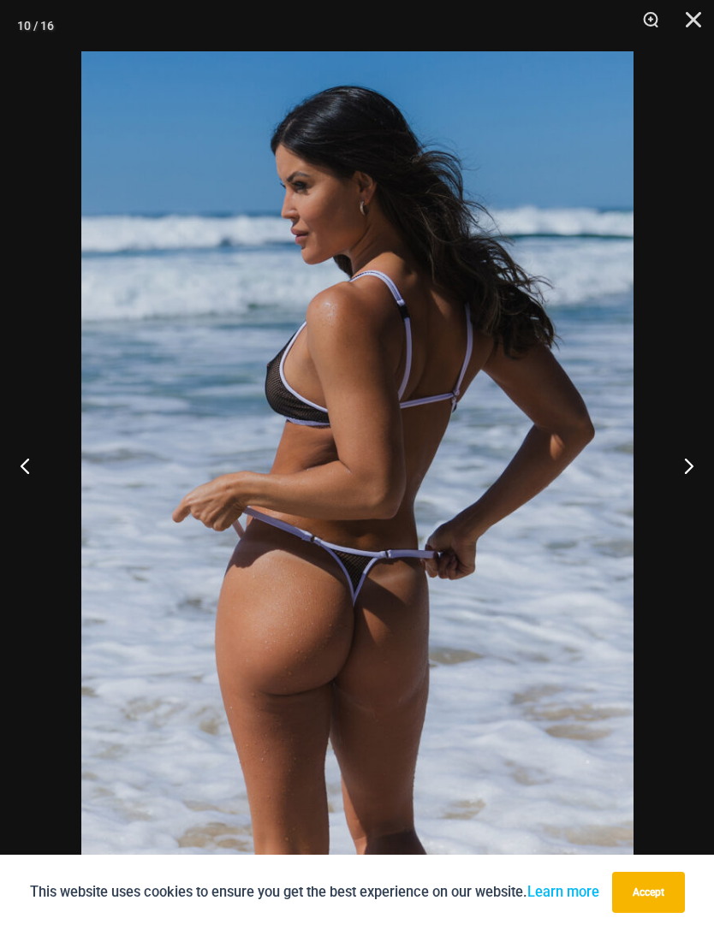
click at [677, 473] on button "Next" at bounding box center [682, 466] width 64 height 86
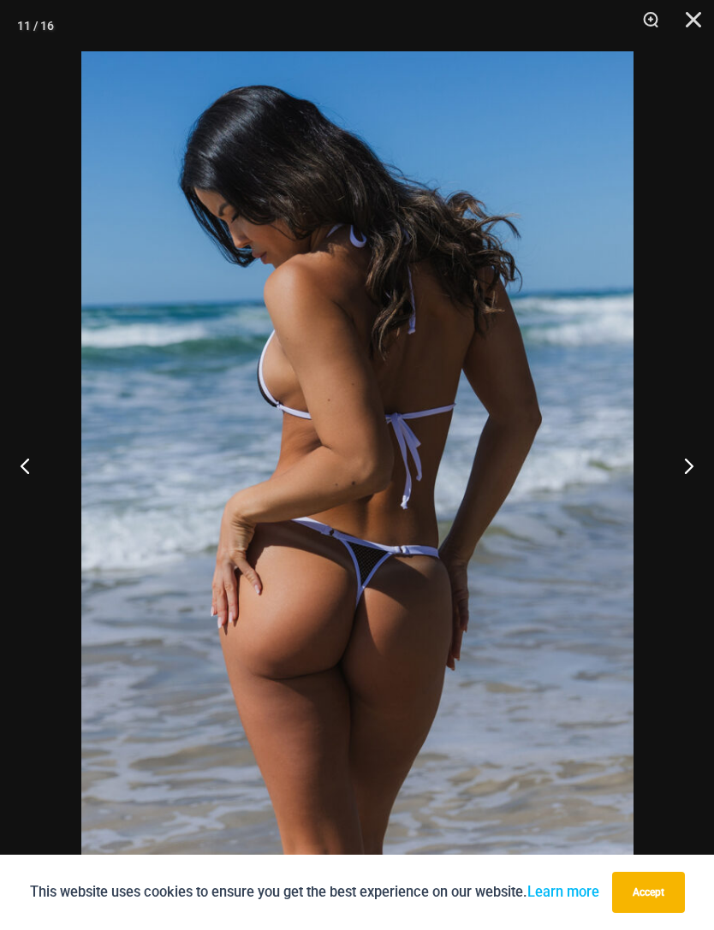
click at [672, 482] on button "Next" at bounding box center [682, 466] width 64 height 86
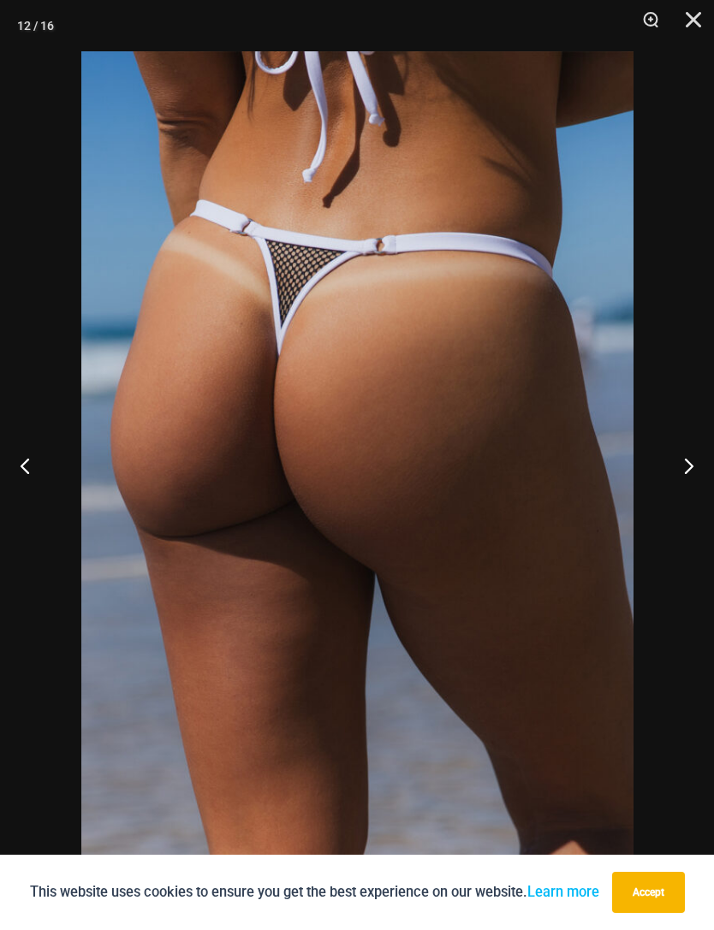
click at [681, 480] on button "Next" at bounding box center [682, 466] width 64 height 86
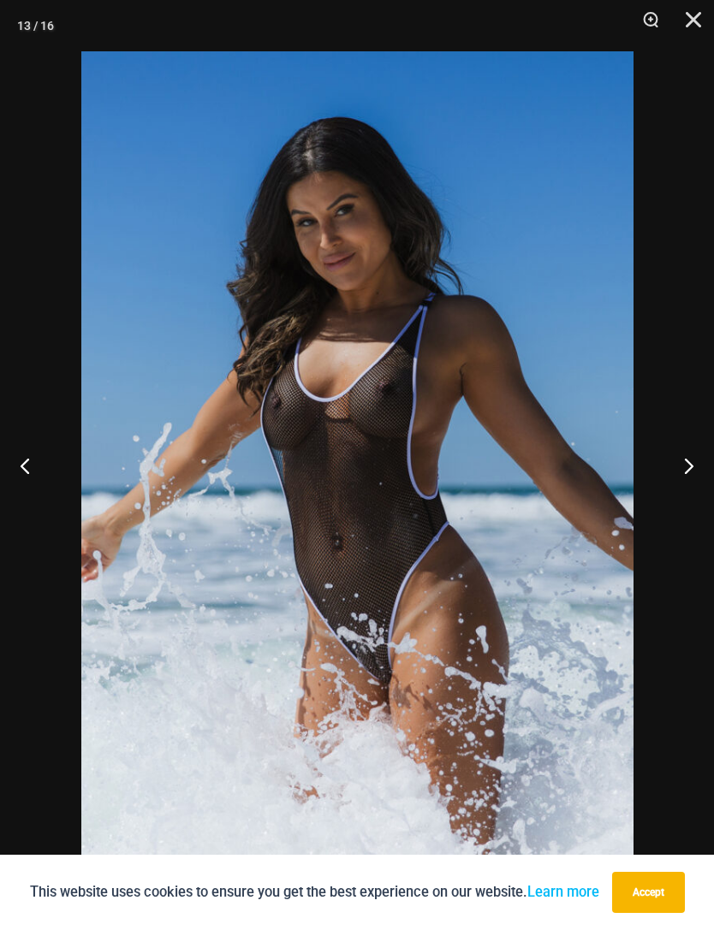
click at [676, 481] on button "Next" at bounding box center [682, 466] width 64 height 86
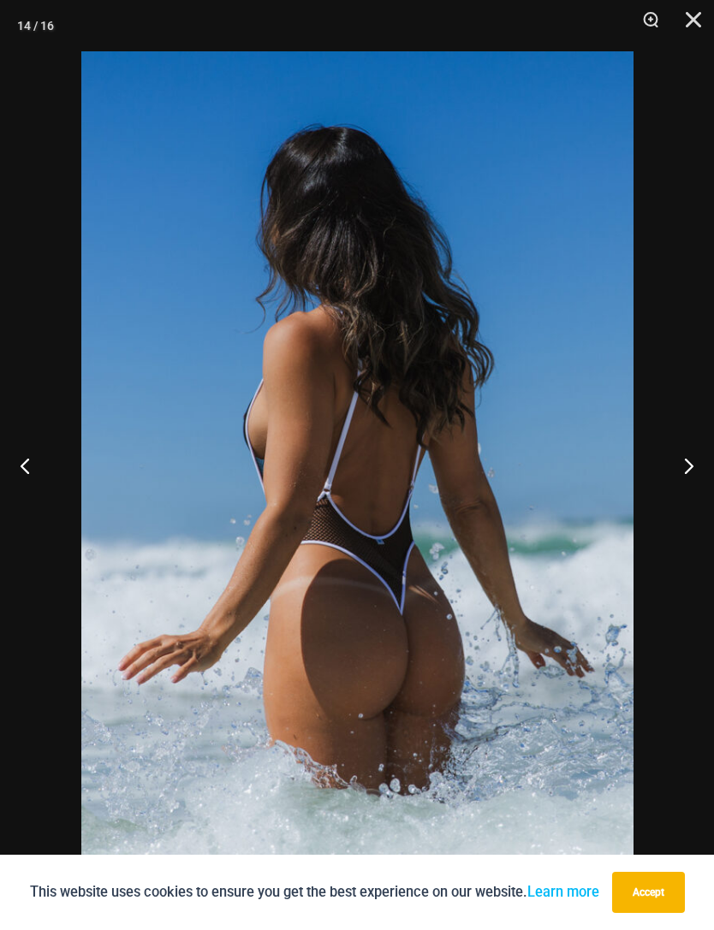
click at [685, 22] on button "Close" at bounding box center [687, 25] width 43 height 51
